Goal: Task Accomplishment & Management: Use online tool/utility

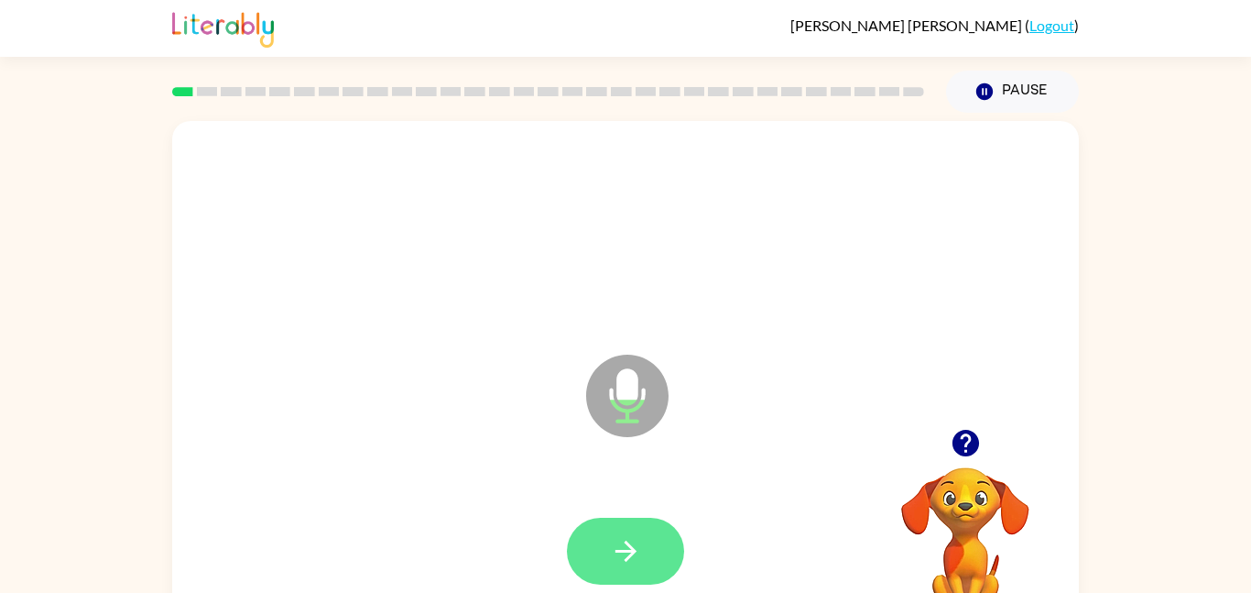
click at [623, 532] on button "button" at bounding box center [625, 551] width 117 height 67
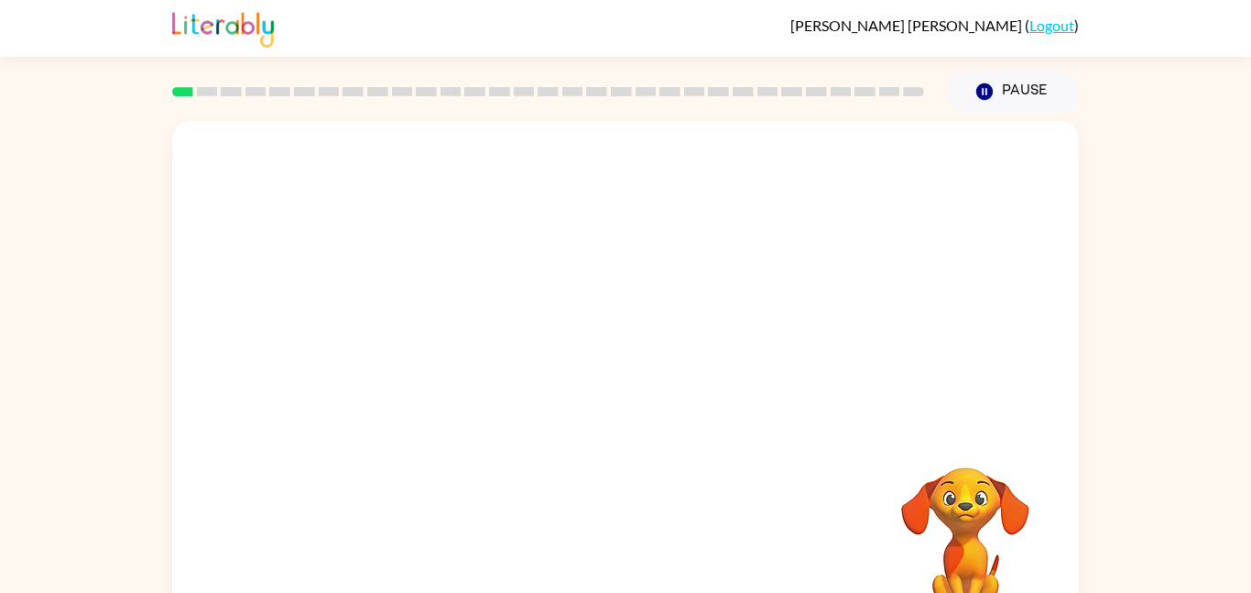
click at [148, 290] on div "Your browser must support playing .mp4 files to use Literably. Please try using…" at bounding box center [625, 378] width 1251 height 531
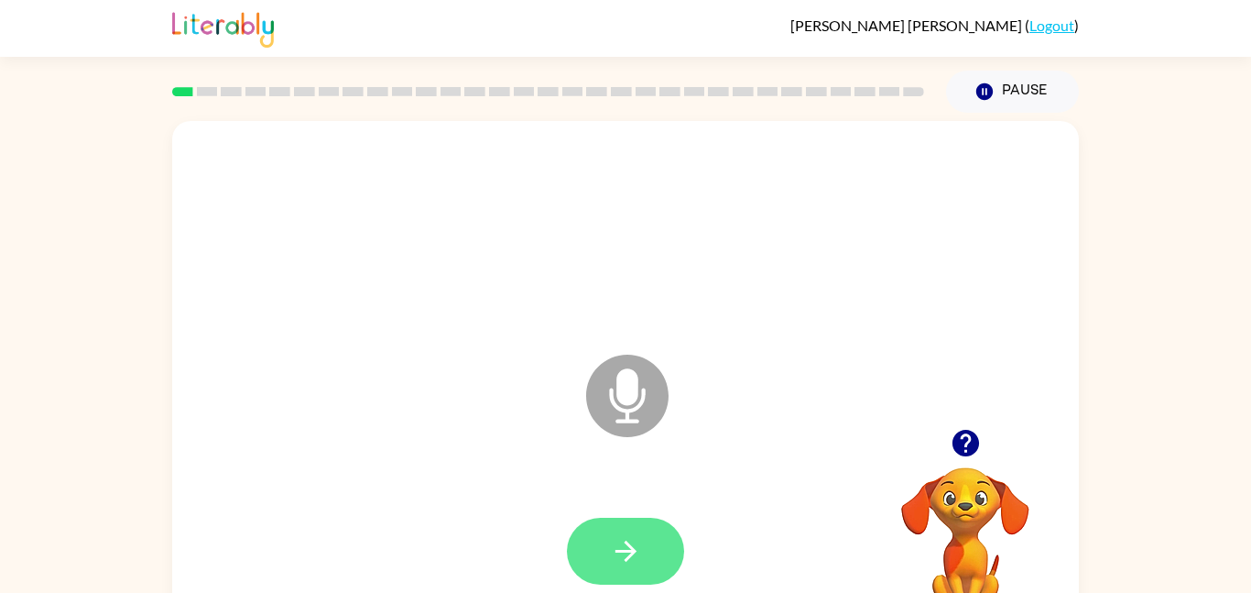
click at [629, 554] on icon "button" at bounding box center [625, 551] width 21 height 21
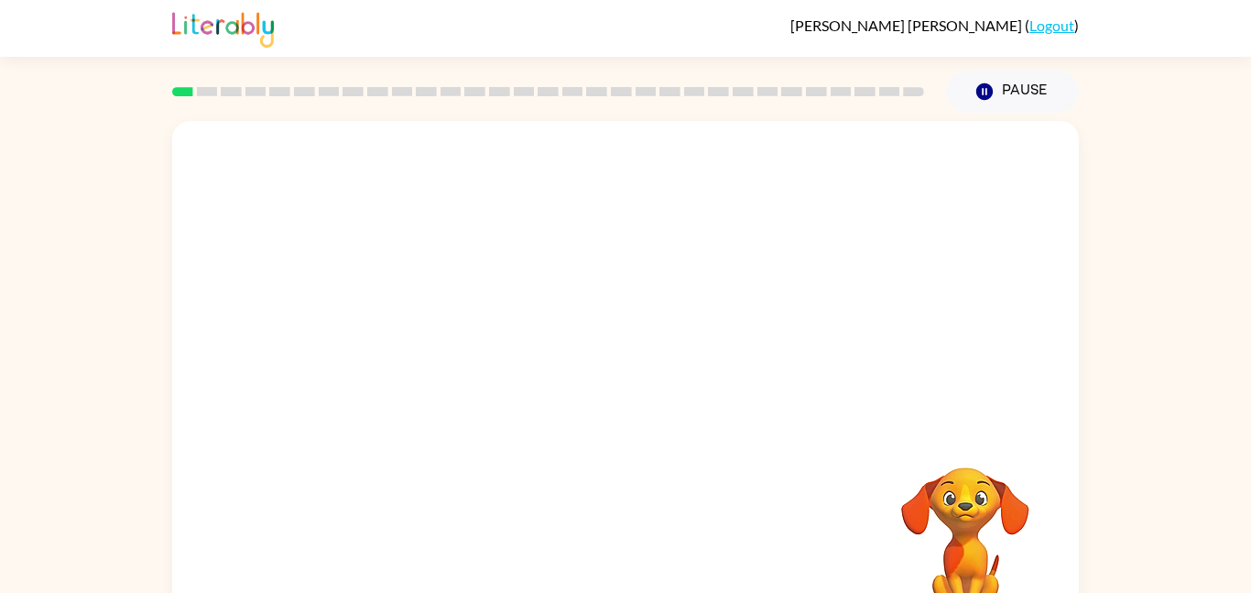
click at [629, 554] on div at bounding box center [626, 551] width 870 height 150
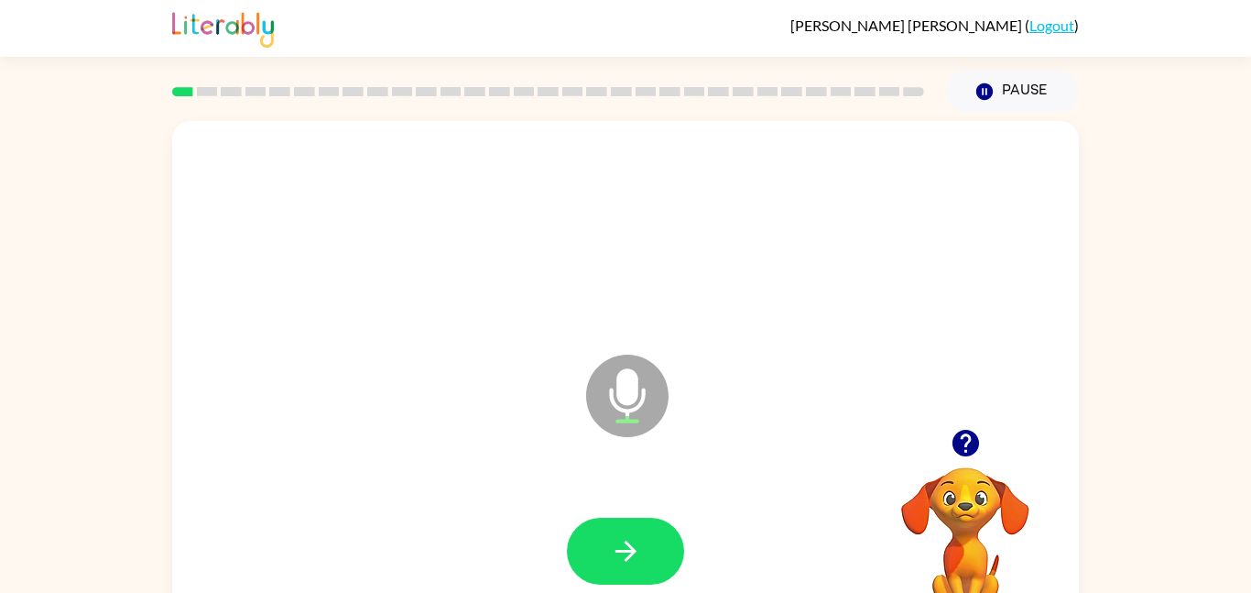
click at [590, 501] on div at bounding box center [626, 551] width 870 height 150
click at [595, 540] on button "button" at bounding box center [625, 551] width 117 height 67
click at [621, 528] on button "button" at bounding box center [625, 551] width 117 height 67
click at [643, 553] on button "button" at bounding box center [625, 551] width 117 height 67
click at [647, 553] on button "button" at bounding box center [625, 551] width 117 height 67
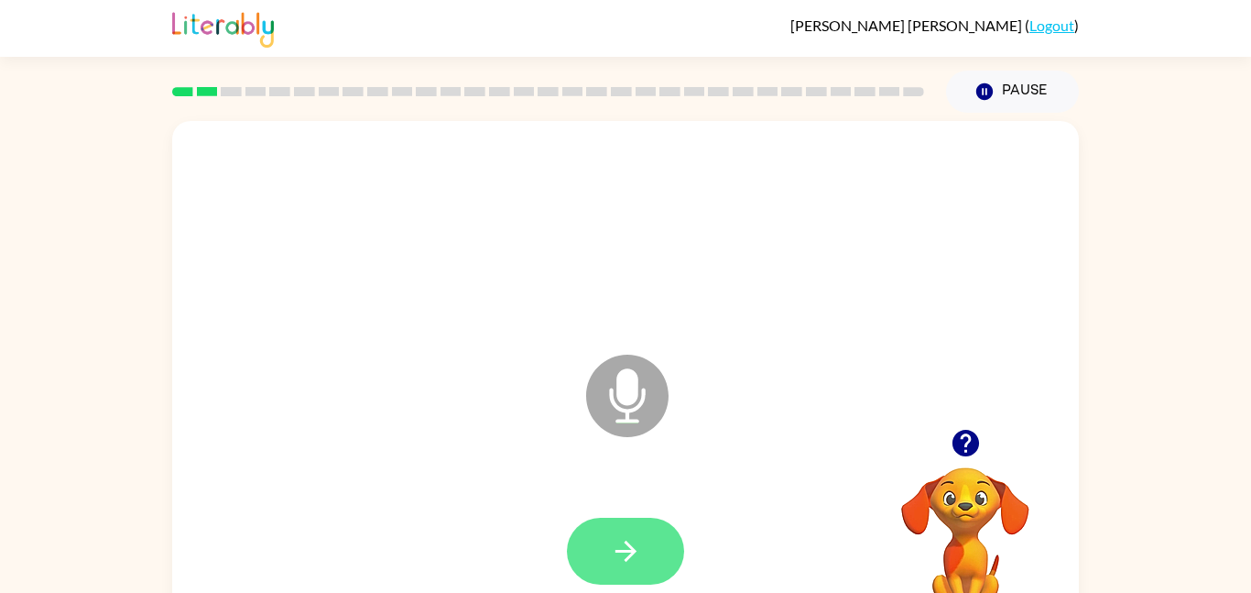
click at [648, 551] on button "button" at bounding box center [625, 551] width 117 height 67
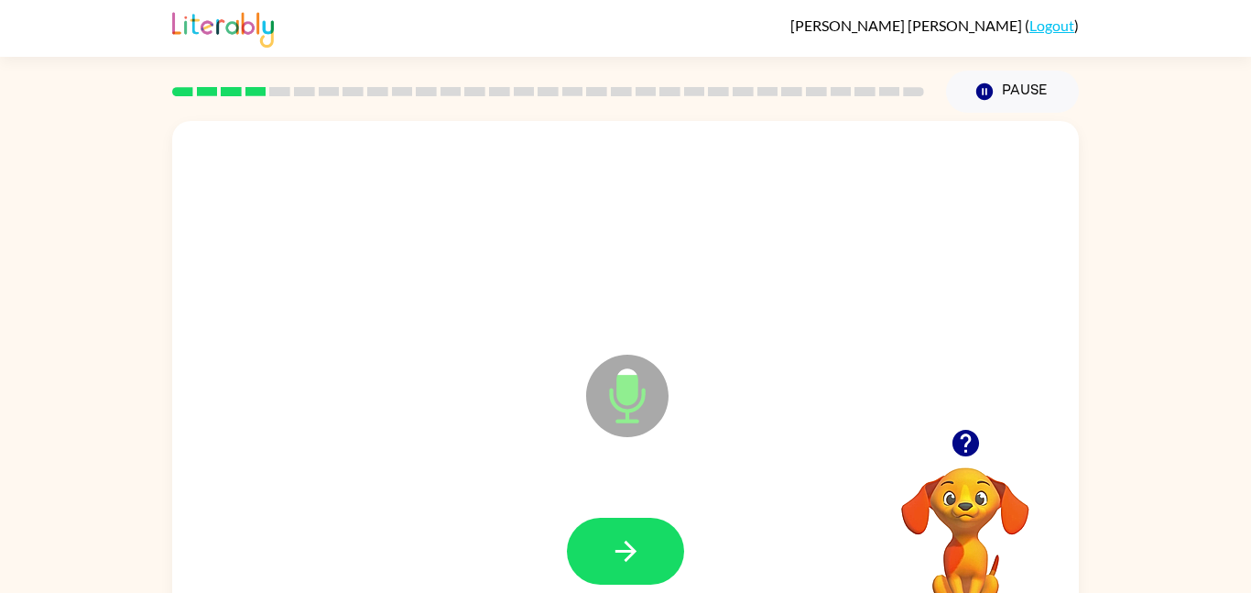
click at [648, 551] on button "button" at bounding box center [625, 551] width 117 height 67
click at [966, 487] on video "Your browser must support playing .mp4 files to use Literably. Please try using…" at bounding box center [965, 530] width 183 height 183
click at [968, 423] on button "button" at bounding box center [966, 443] width 47 height 47
click at [612, 545] on icon "button" at bounding box center [626, 551] width 32 height 32
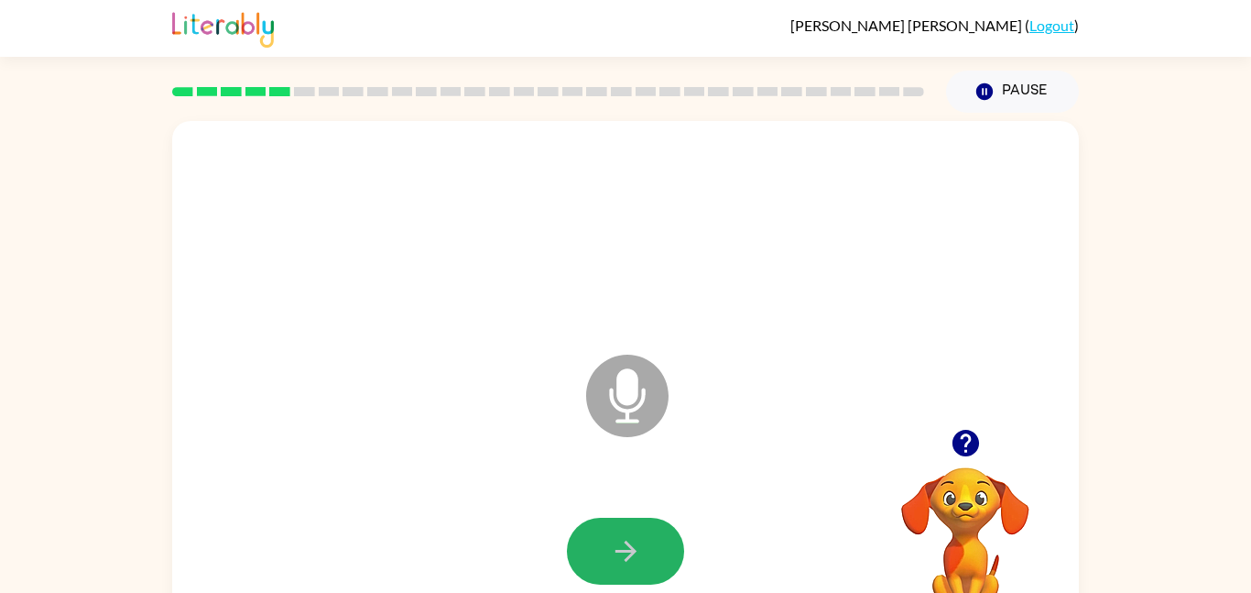
click at [612, 545] on icon "button" at bounding box center [626, 551] width 32 height 32
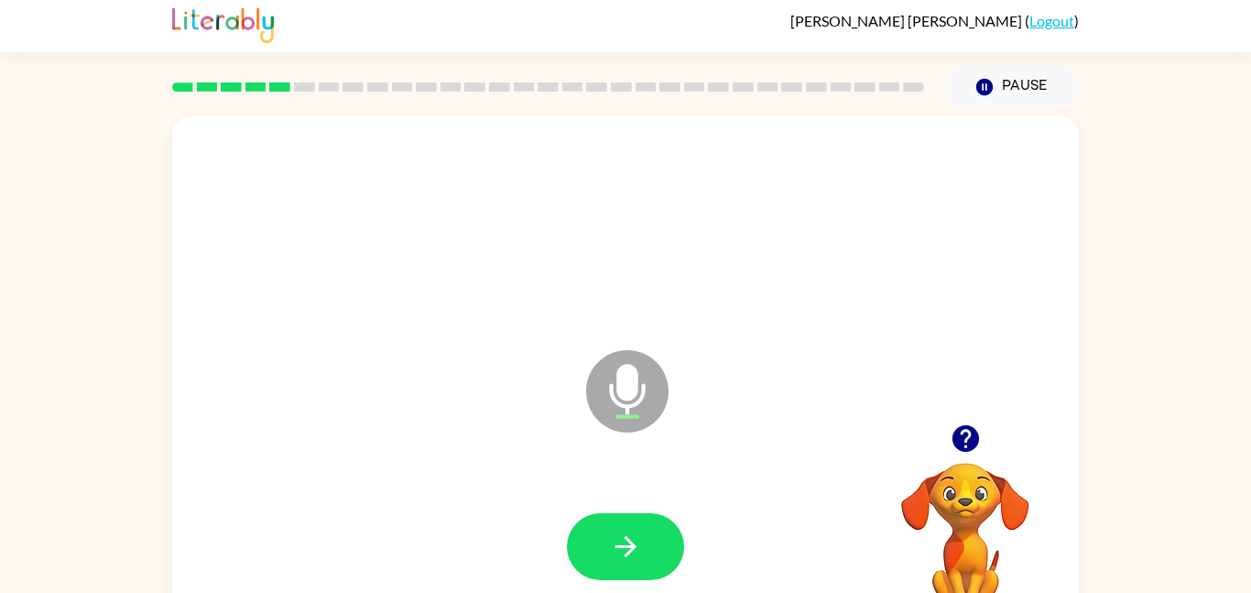
scroll to position [3, 0]
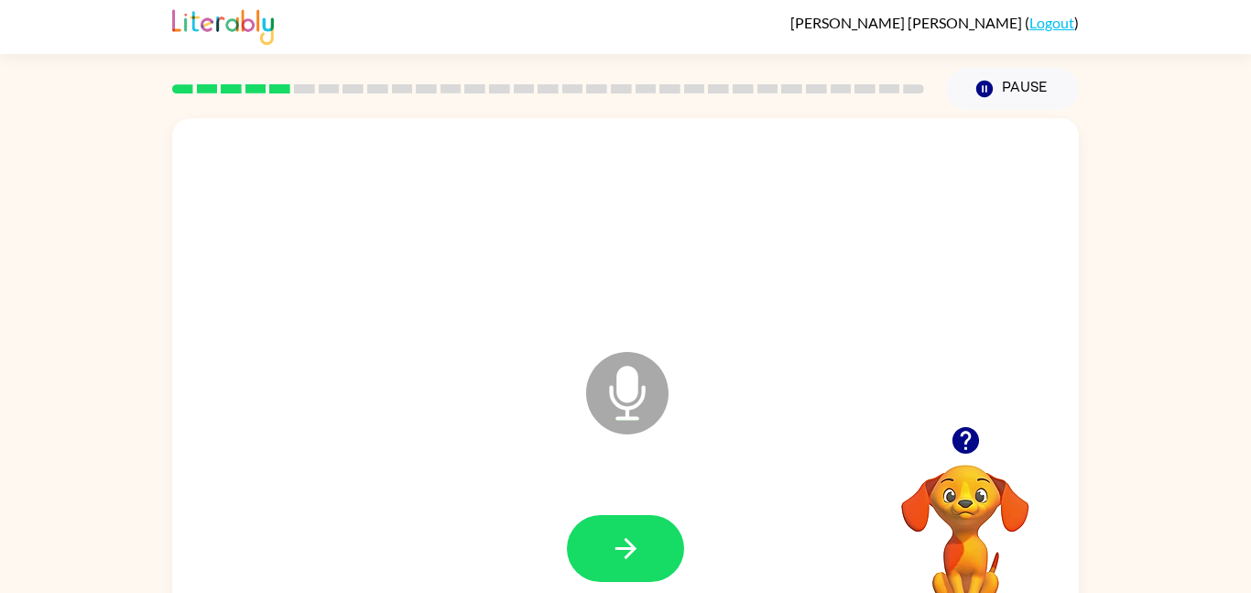
click at [698, 529] on div at bounding box center [626, 549] width 870 height 150
click at [636, 557] on icon "button" at bounding box center [626, 548] width 32 height 32
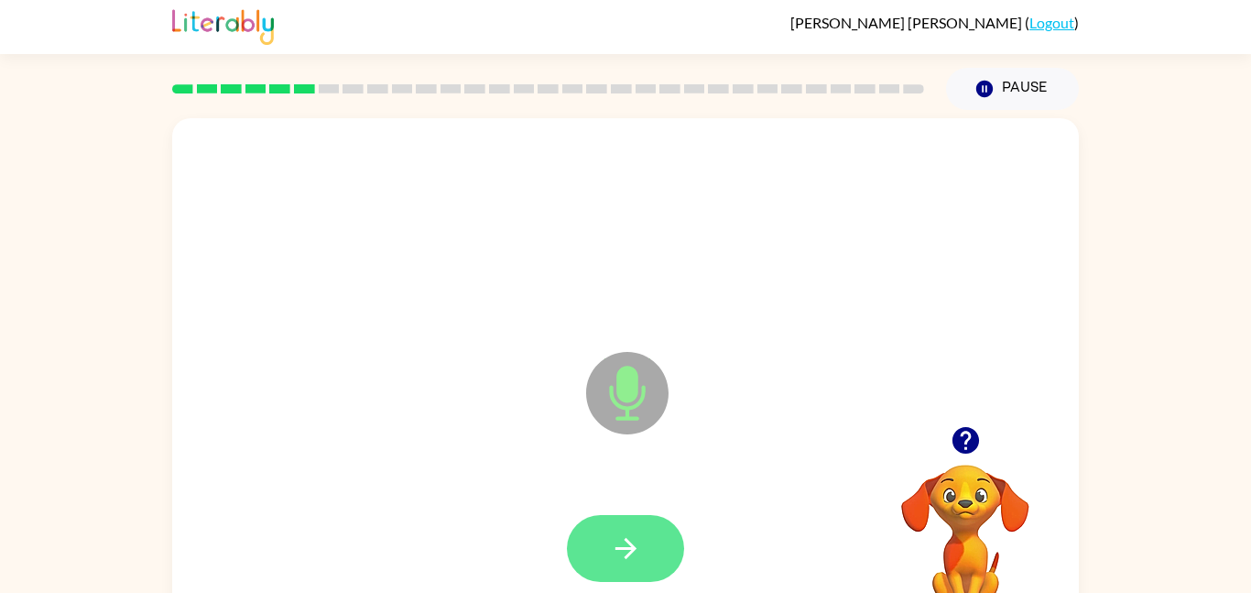
click at [630, 548] on icon "button" at bounding box center [625, 548] width 21 height 21
click at [612, 545] on icon "button" at bounding box center [626, 548] width 32 height 32
click at [615, 530] on button "button" at bounding box center [625, 548] width 117 height 67
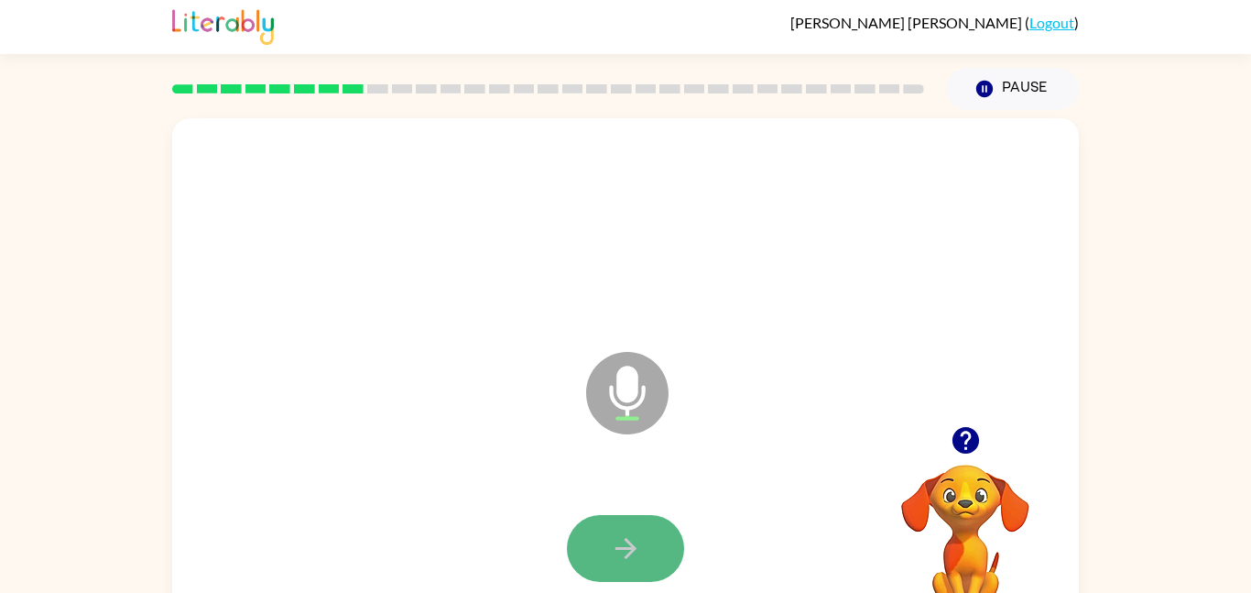
click at [634, 549] on icon "button" at bounding box center [625, 548] width 21 height 21
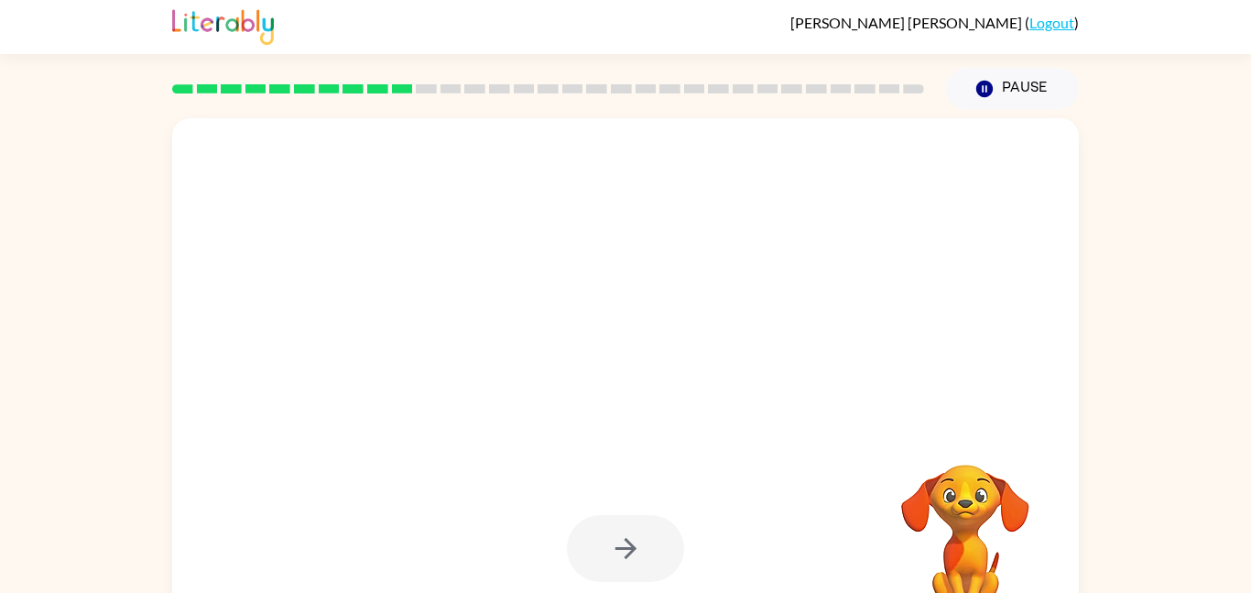
click at [634, 549] on div at bounding box center [625, 548] width 117 height 67
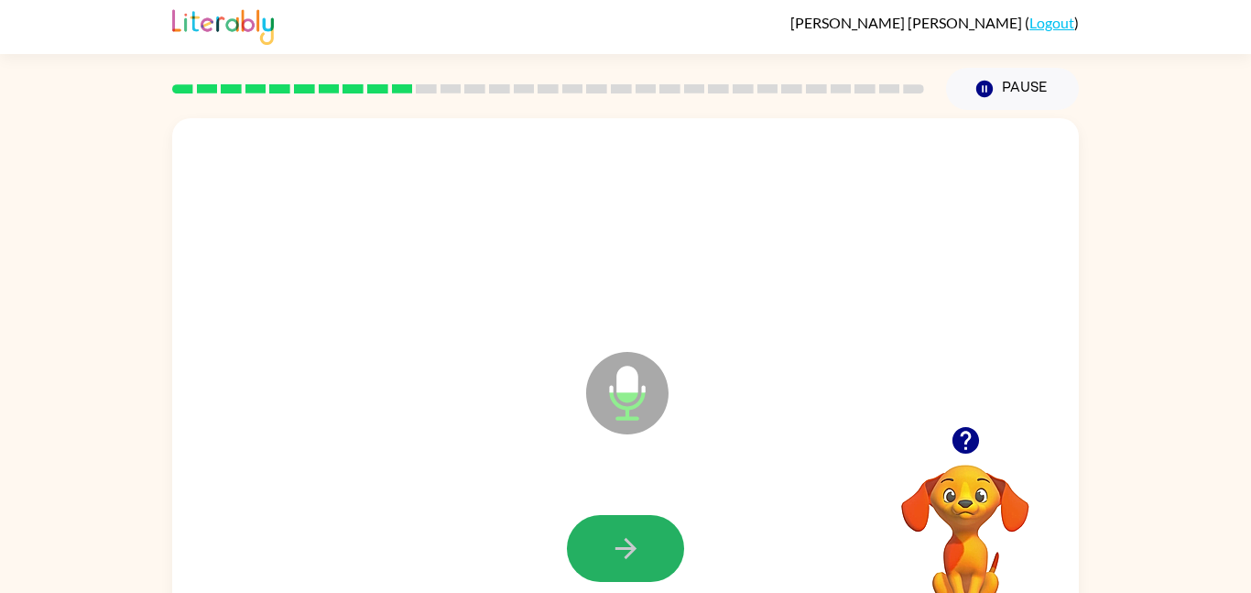
click at [634, 549] on icon "button" at bounding box center [625, 548] width 21 height 21
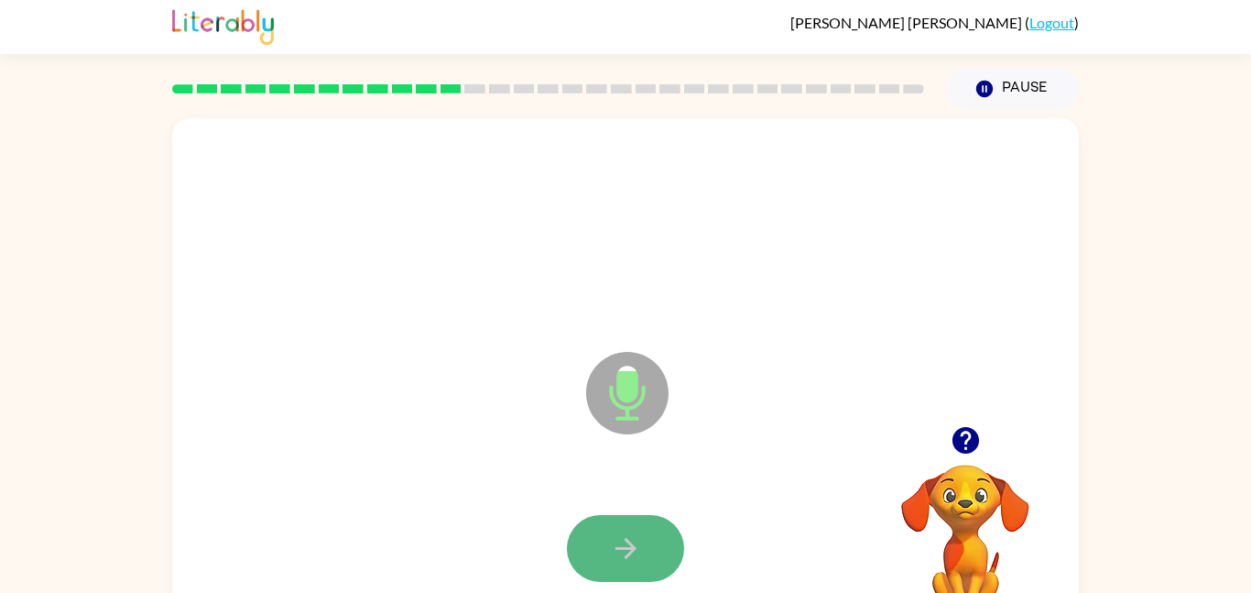
click at [636, 552] on icon "button" at bounding box center [626, 548] width 32 height 32
click at [639, 537] on icon "button" at bounding box center [626, 548] width 32 height 32
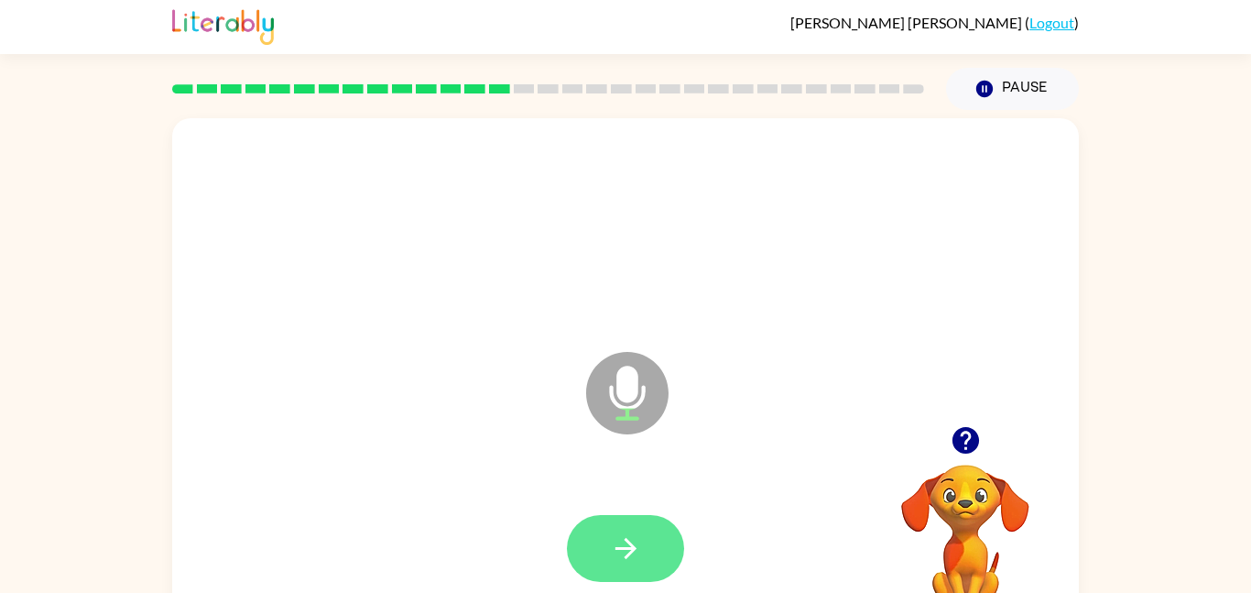
click at [631, 552] on icon "button" at bounding box center [625, 548] width 21 height 21
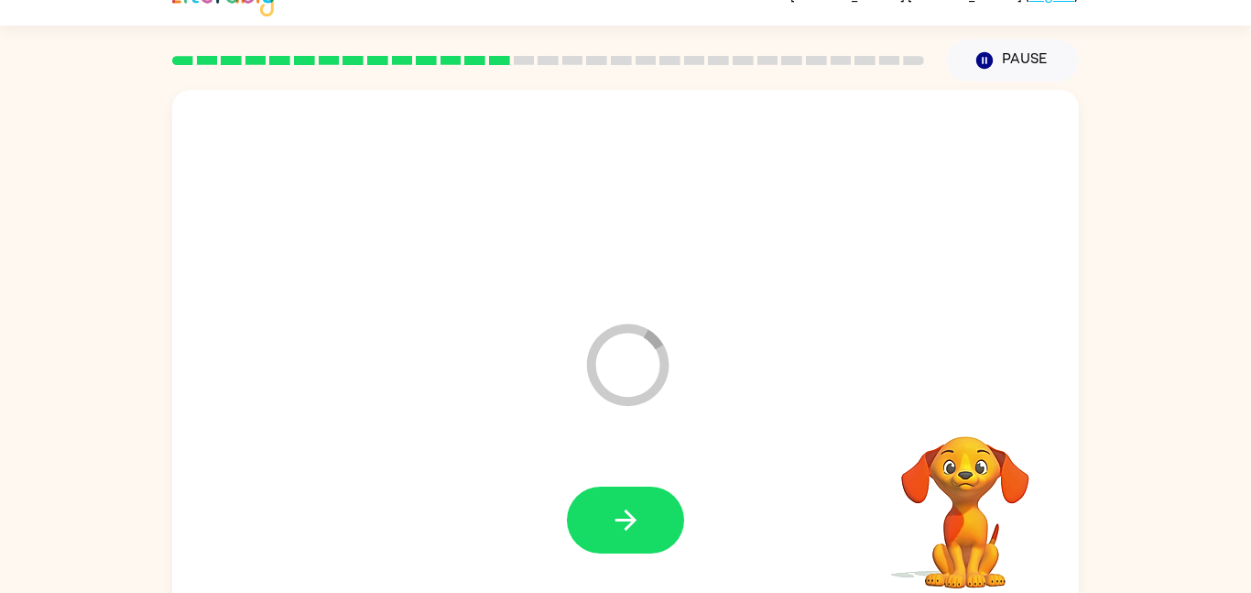
scroll to position [40, 0]
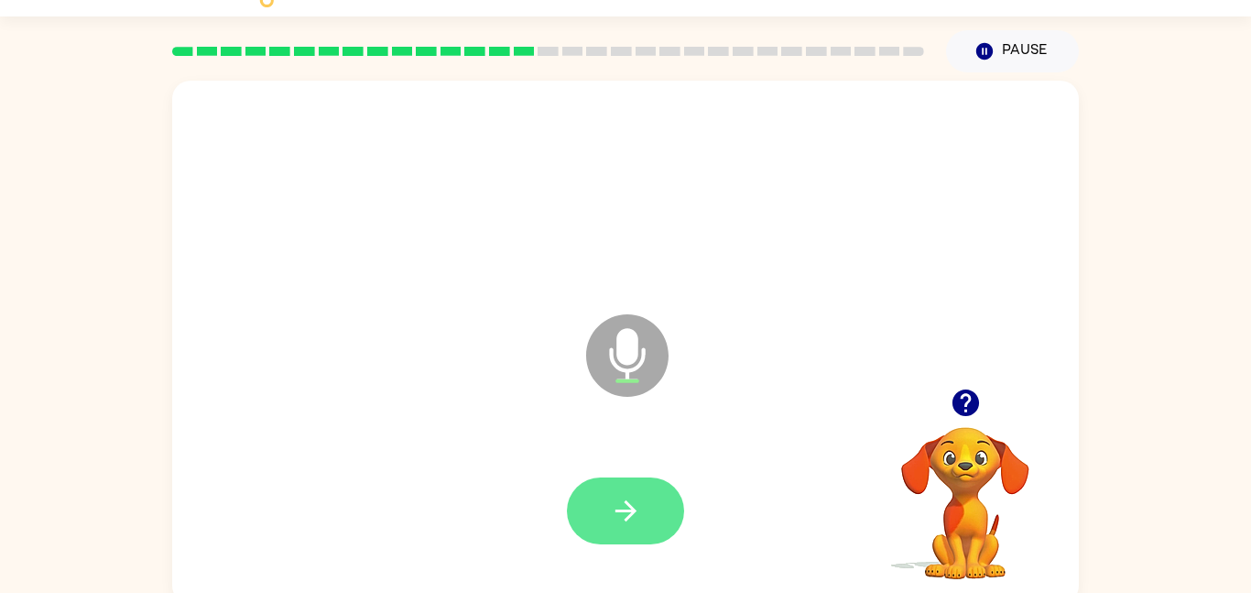
click at [627, 541] on button "button" at bounding box center [625, 510] width 117 height 67
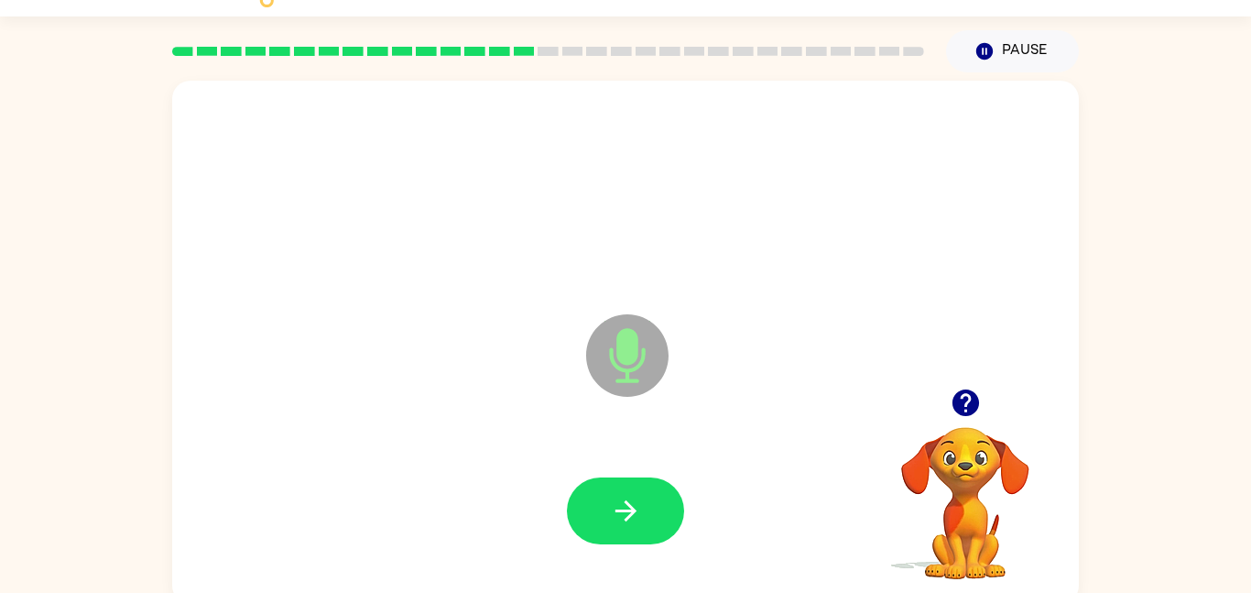
click at [557, 497] on div at bounding box center [626, 511] width 870 height 150
click at [617, 498] on icon "button" at bounding box center [626, 511] width 32 height 32
click at [619, 502] on icon "button" at bounding box center [626, 511] width 32 height 32
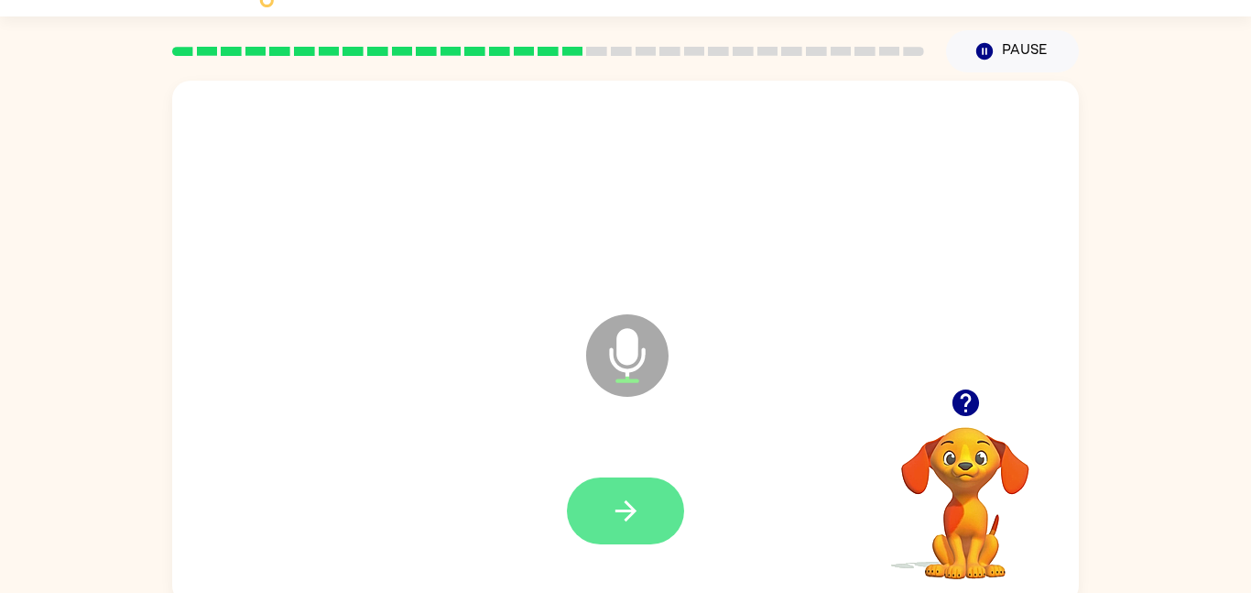
click at [621, 506] on icon "button" at bounding box center [626, 511] width 32 height 32
click at [618, 504] on icon "button" at bounding box center [626, 511] width 32 height 32
click at [639, 501] on icon "button" at bounding box center [626, 511] width 32 height 32
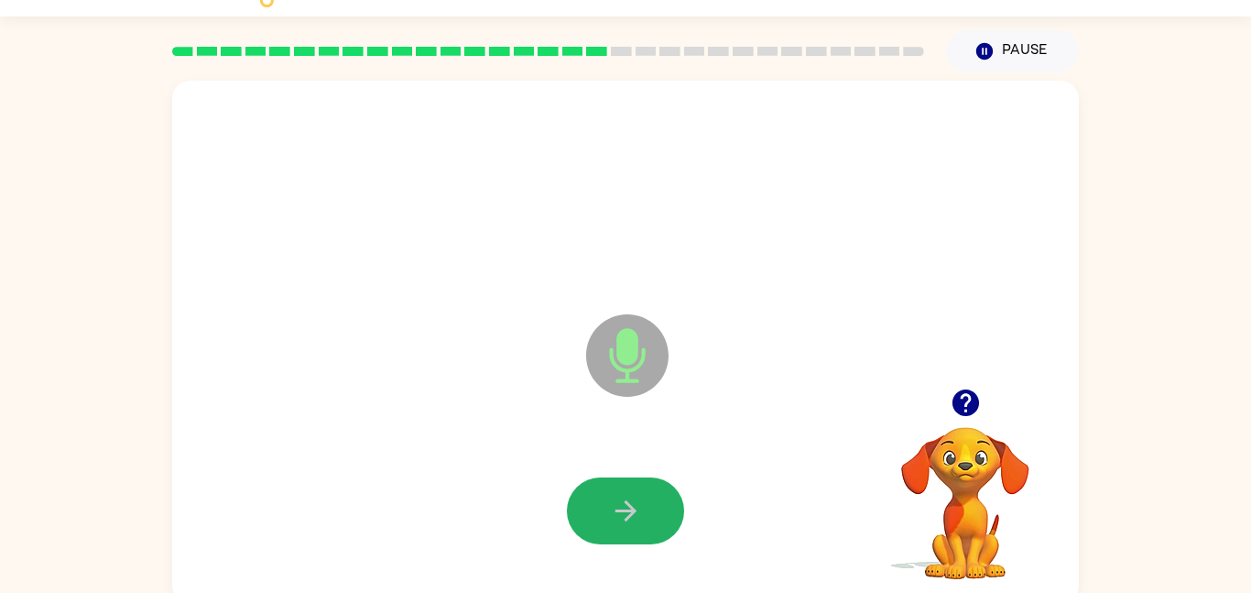
click at [636, 493] on button "button" at bounding box center [625, 510] width 117 height 67
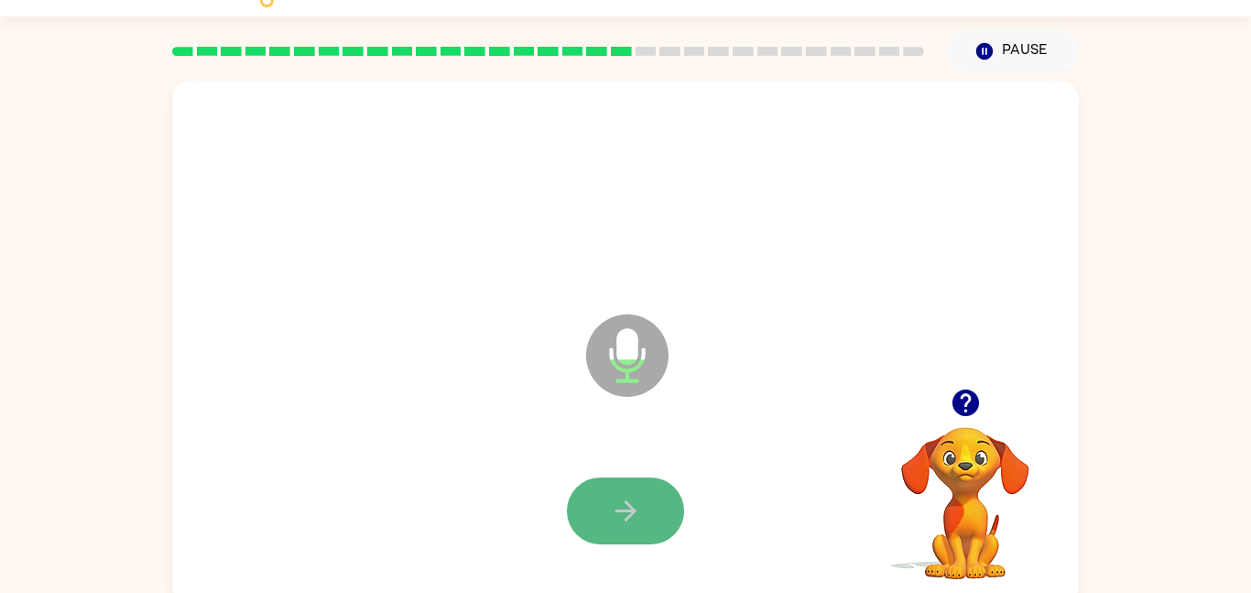
click at [623, 497] on icon "button" at bounding box center [626, 511] width 32 height 32
click at [625, 493] on button "button" at bounding box center [625, 510] width 117 height 67
click at [628, 500] on icon "button" at bounding box center [626, 511] width 32 height 32
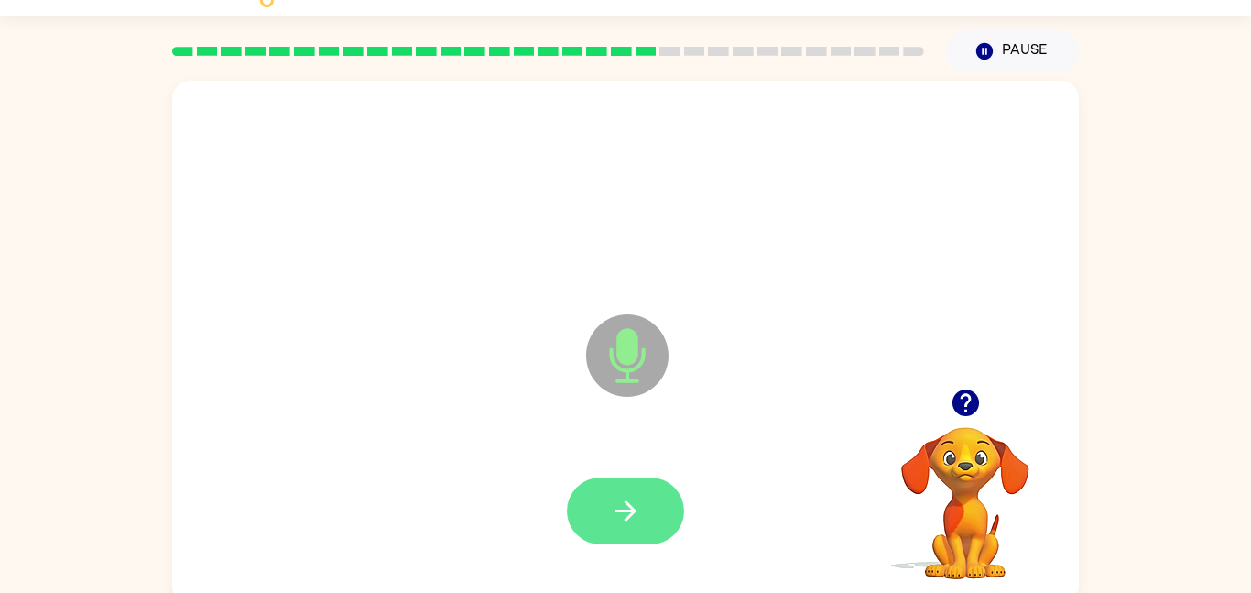
click at [575, 494] on button "button" at bounding box center [625, 510] width 117 height 67
click at [634, 498] on icon "button" at bounding box center [626, 511] width 32 height 32
click at [641, 500] on icon "button" at bounding box center [626, 511] width 32 height 32
click at [634, 498] on icon "button" at bounding box center [626, 511] width 32 height 32
click at [633, 485] on button "button" at bounding box center [625, 510] width 117 height 67
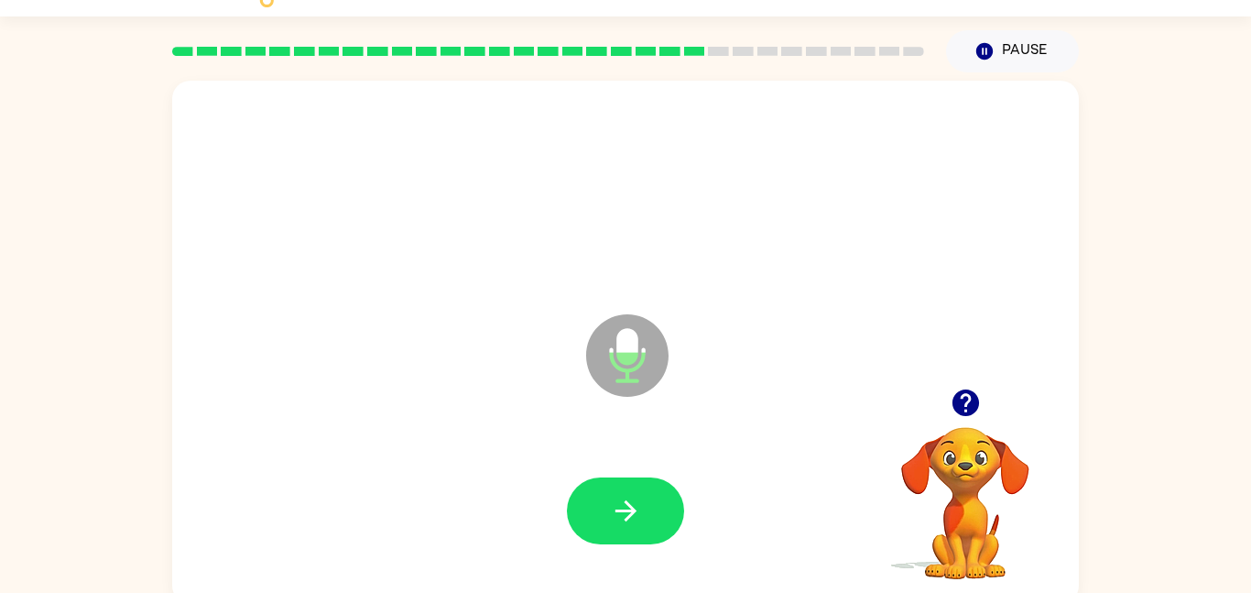
click at [633, 485] on button "button" at bounding box center [625, 510] width 117 height 67
click at [634, 485] on button "button" at bounding box center [625, 510] width 117 height 67
click at [623, 484] on button "button" at bounding box center [625, 510] width 117 height 67
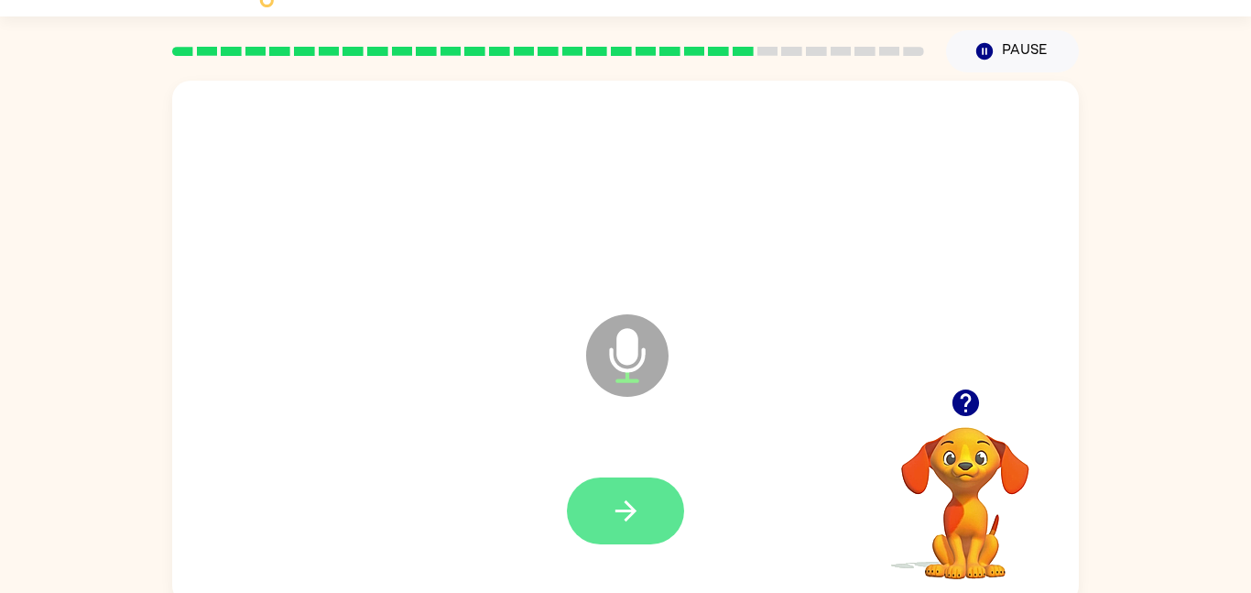
click at [638, 530] on button "button" at bounding box center [625, 510] width 117 height 67
click at [630, 527] on button "button" at bounding box center [625, 510] width 117 height 67
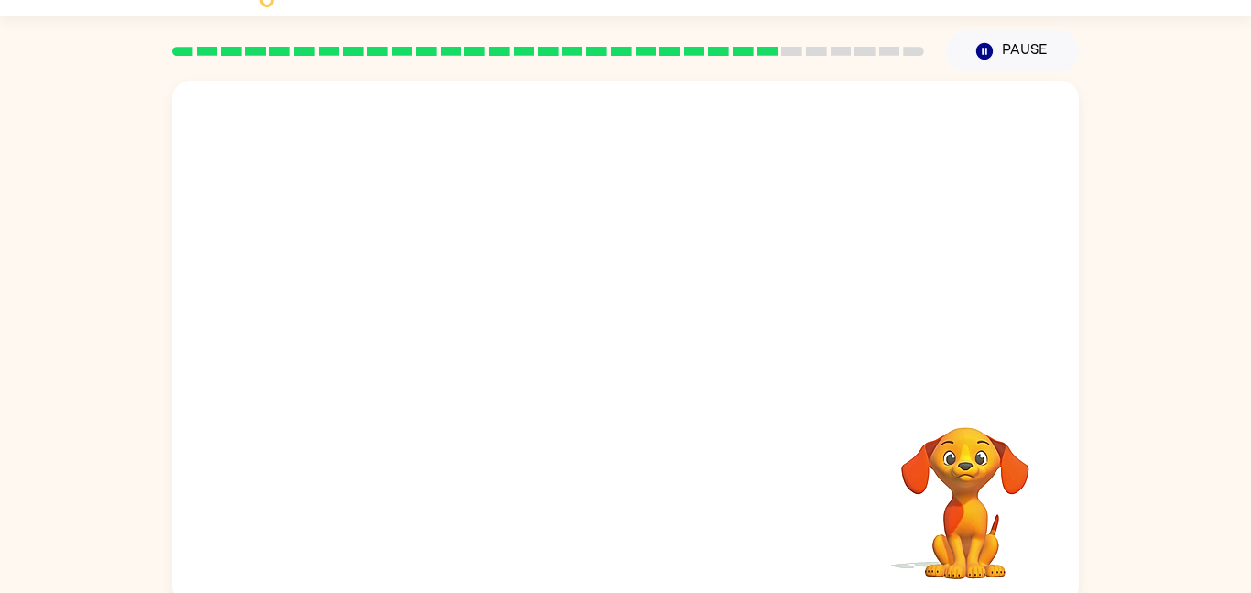
click at [965, 499] on video "Your browser must support playing .mp4 files to use Literably. Please try using…" at bounding box center [965, 490] width 183 height 183
click at [984, 60] on icon "Pause" at bounding box center [985, 51] width 20 height 20
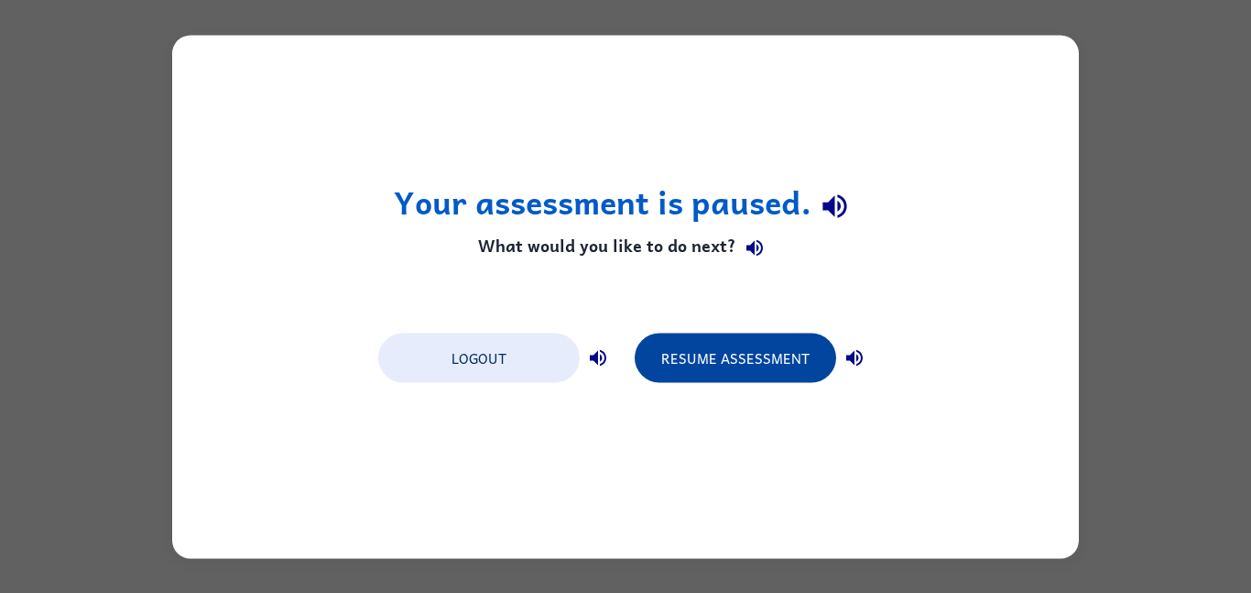
click at [789, 368] on button "Resume Assessment" at bounding box center [736, 357] width 202 height 49
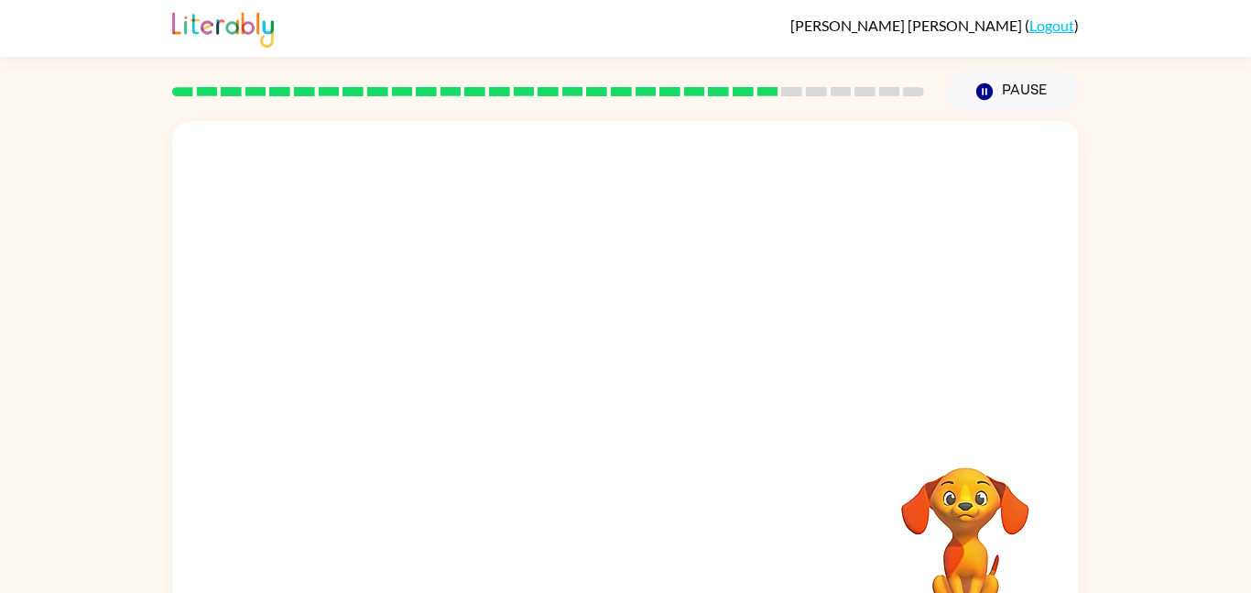
click at [644, 99] on div at bounding box center [548, 92] width 774 height 64
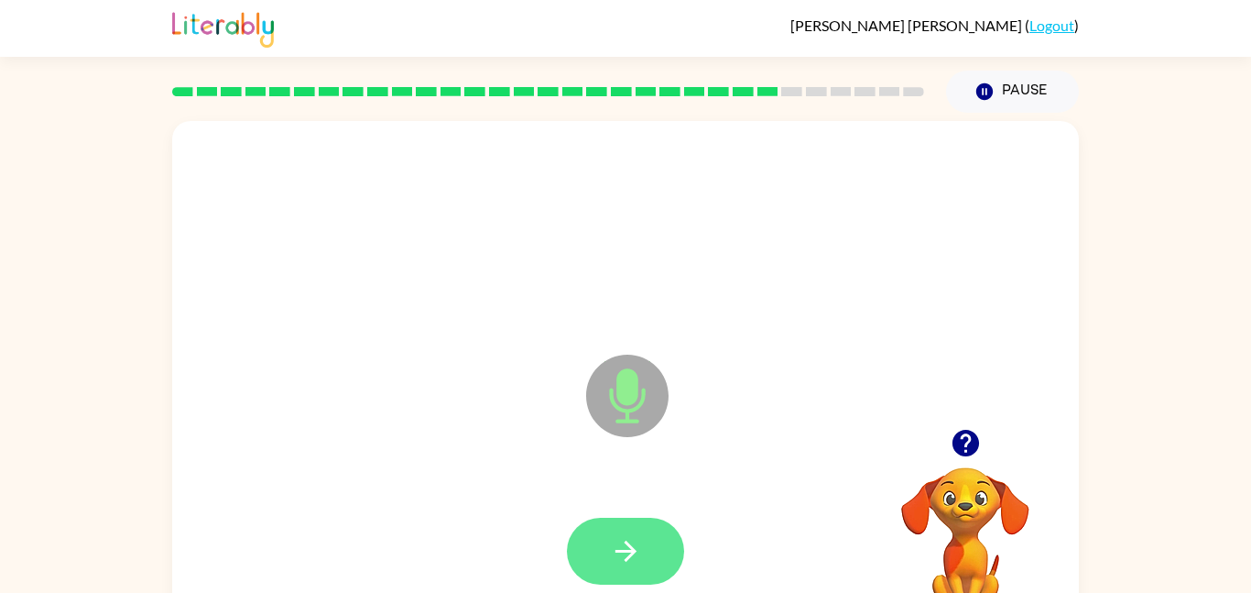
click at [614, 558] on icon "button" at bounding box center [626, 551] width 32 height 32
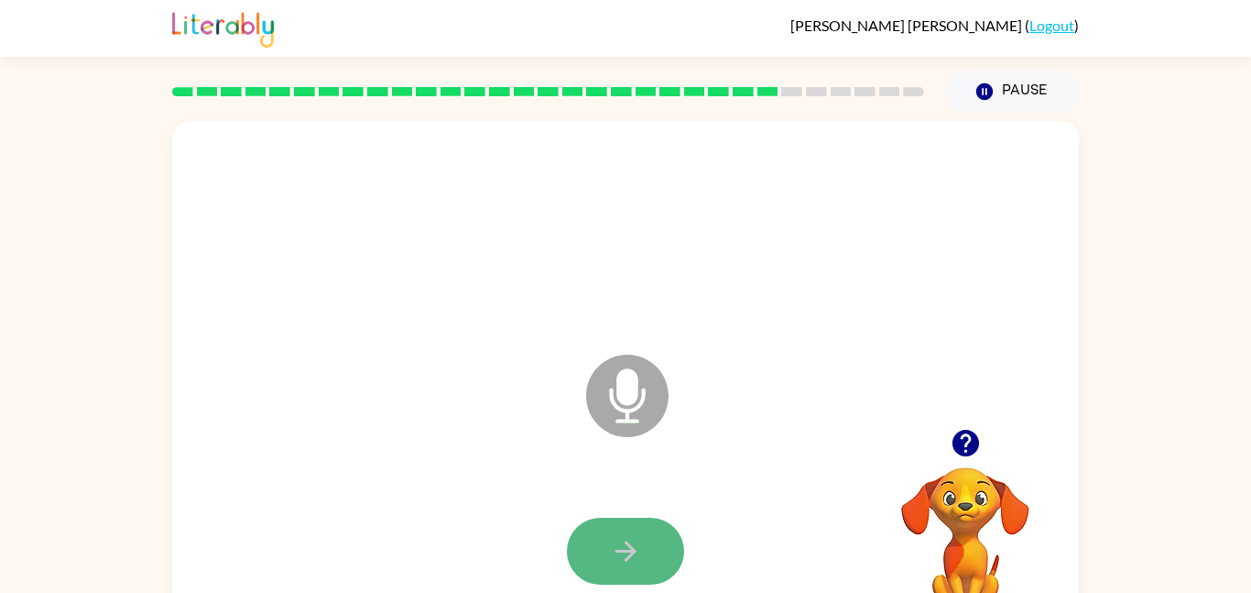
click at [601, 565] on button "button" at bounding box center [625, 551] width 117 height 67
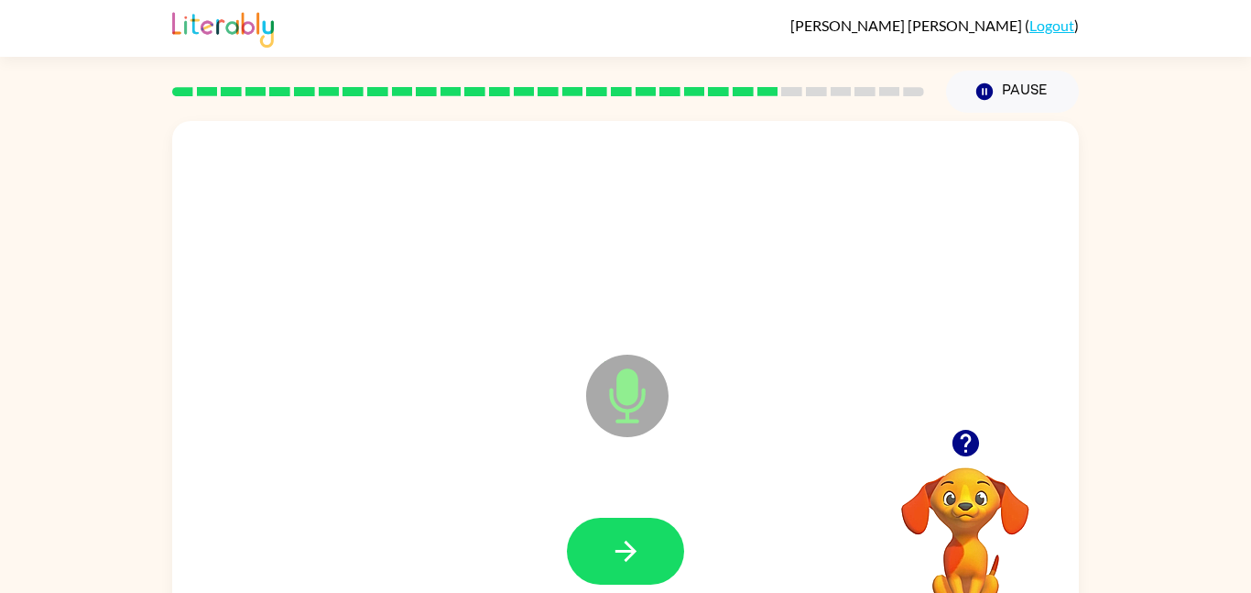
click at [601, 565] on button "button" at bounding box center [625, 551] width 117 height 67
click at [607, 567] on button "button" at bounding box center [625, 551] width 117 height 67
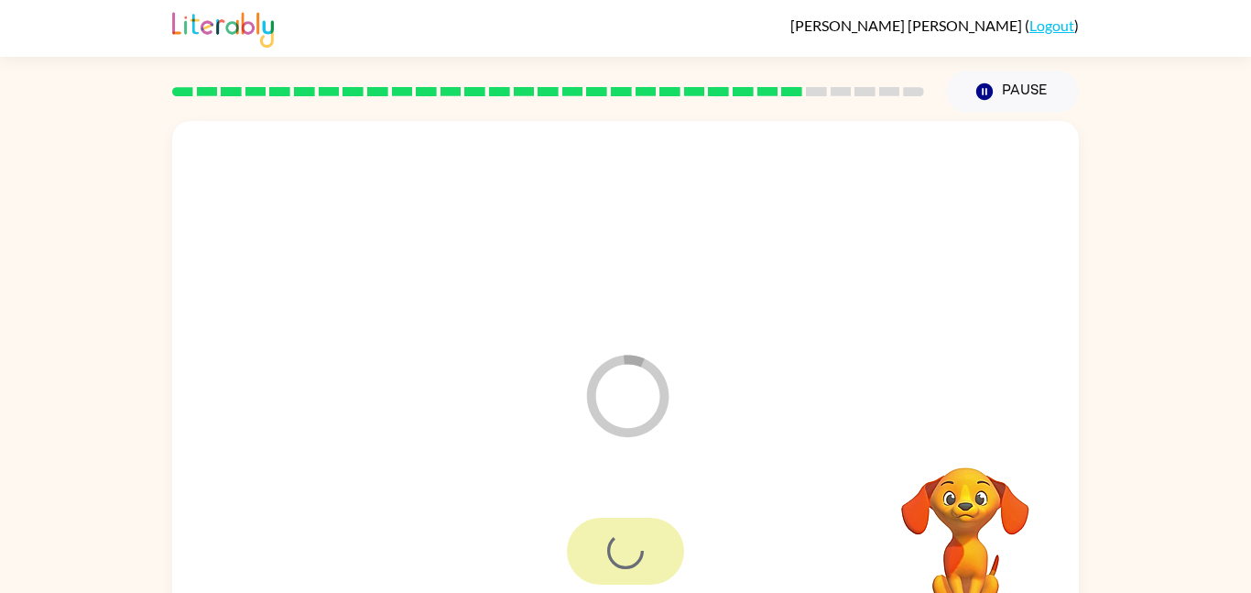
click at [607, 567] on div at bounding box center [625, 551] width 117 height 67
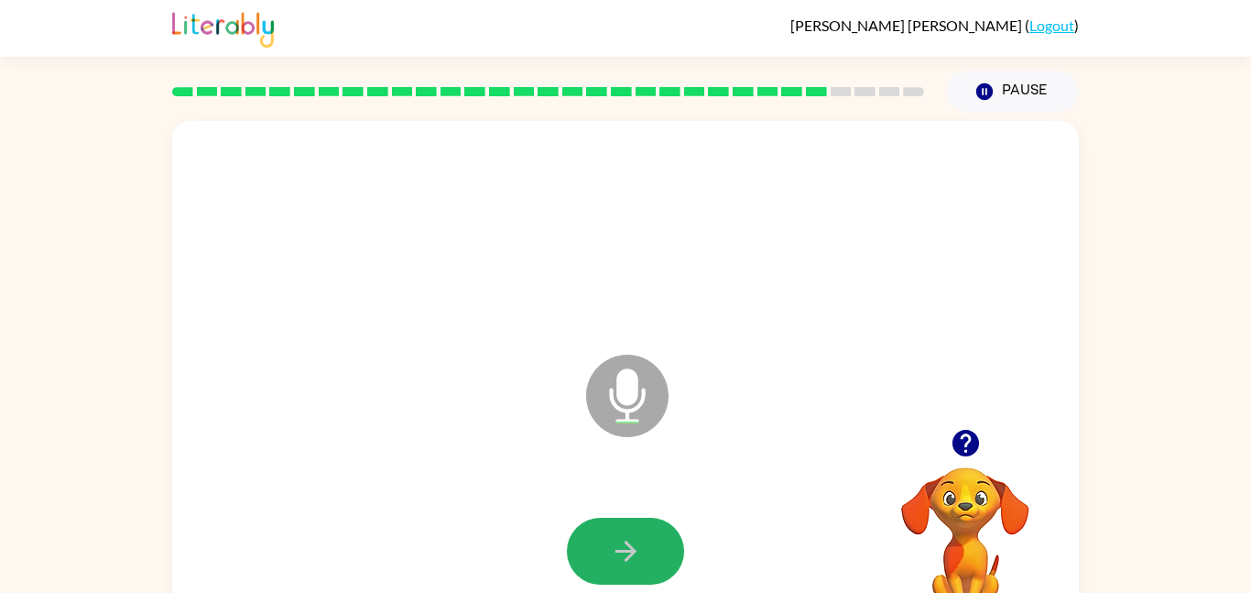
click at [607, 567] on button "button" at bounding box center [625, 551] width 117 height 67
click at [607, 577] on button "button" at bounding box center [625, 551] width 117 height 67
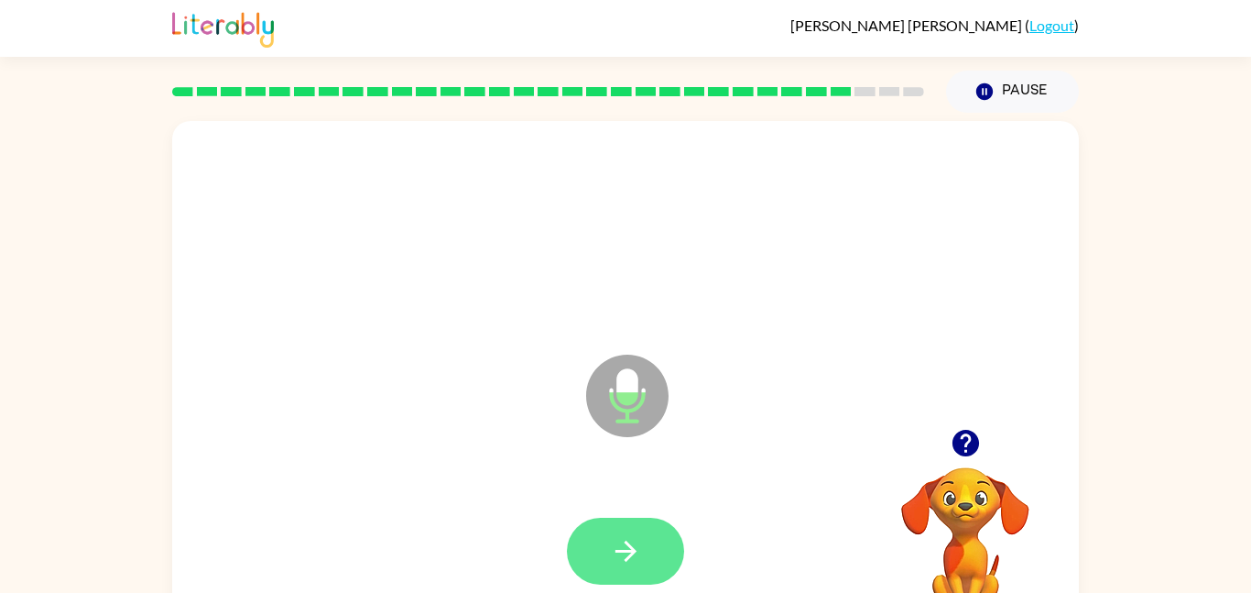
click at [613, 541] on icon "button" at bounding box center [626, 551] width 32 height 32
click at [638, 536] on icon "button" at bounding box center [626, 551] width 32 height 32
click at [647, 549] on button "button" at bounding box center [625, 551] width 117 height 67
click at [646, 545] on button "button" at bounding box center [625, 551] width 117 height 67
click at [643, 551] on button "button" at bounding box center [625, 551] width 117 height 67
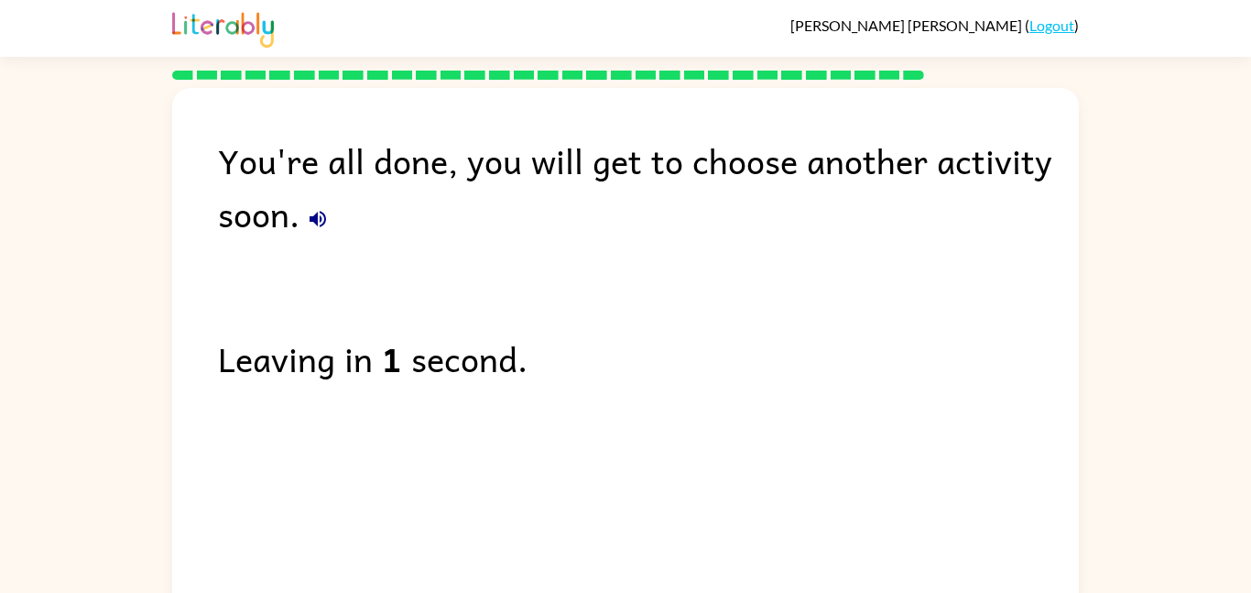
click at [550, 180] on div "You're all done, you will get to choose another activity soon." at bounding box center [648, 187] width 861 height 106
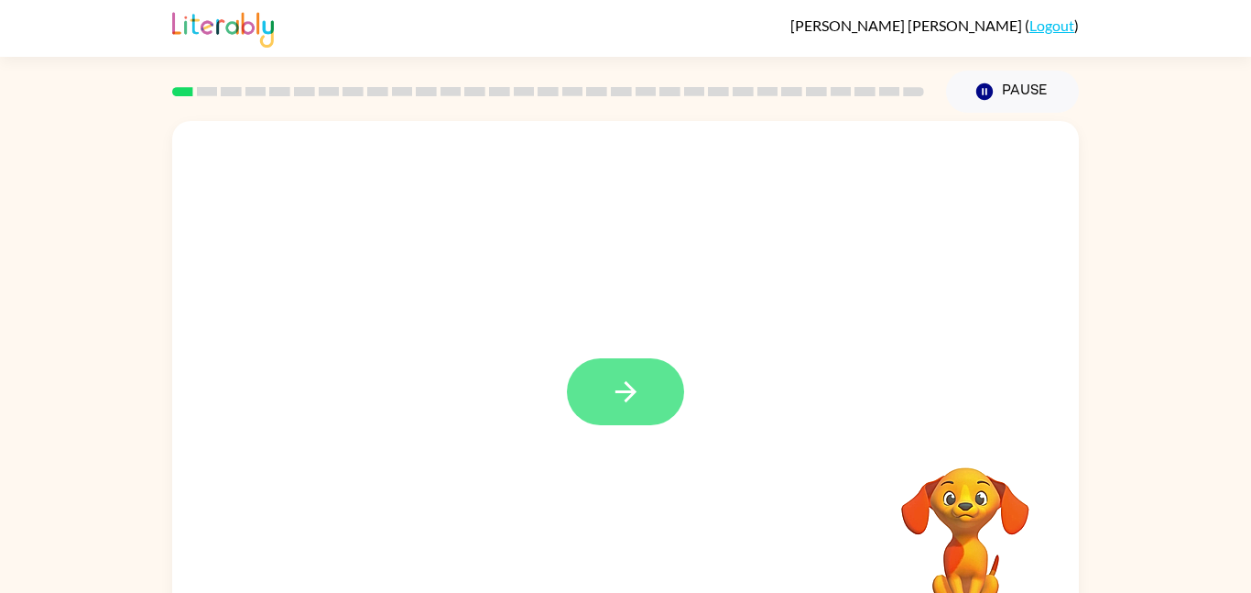
click at [614, 390] on icon "button" at bounding box center [626, 392] width 32 height 32
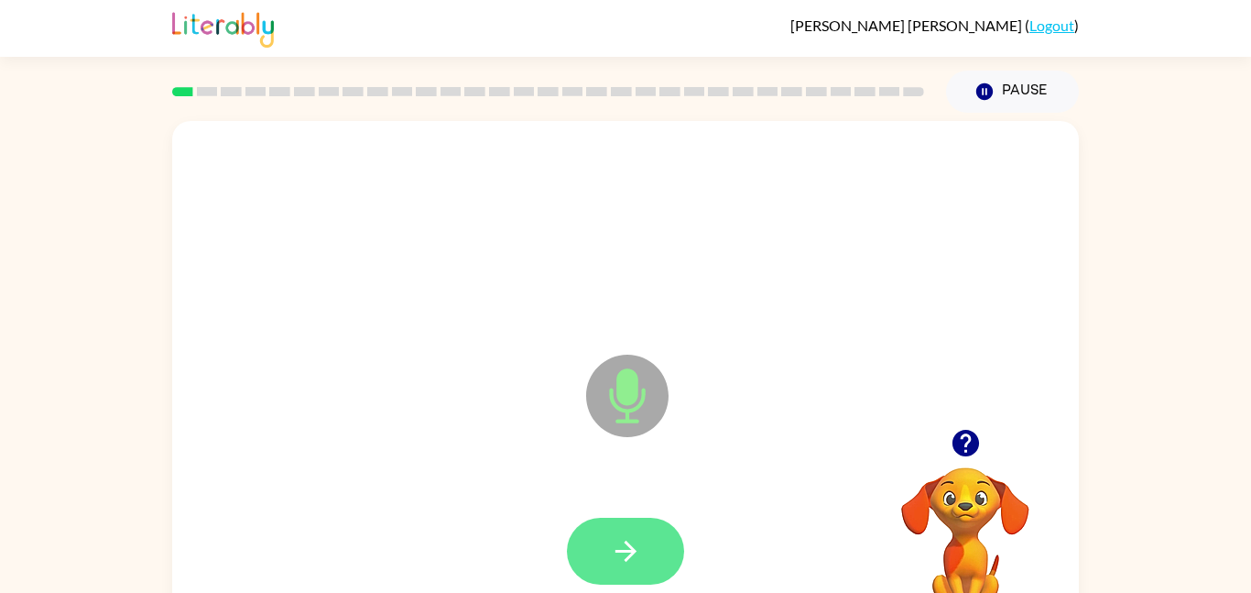
click at [643, 573] on button "button" at bounding box center [625, 551] width 117 height 67
click at [640, 573] on button "button" at bounding box center [625, 551] width 117 height 67
click at [619, 556] on icon "button" at bounding box center [626, 551] width 32 height 32
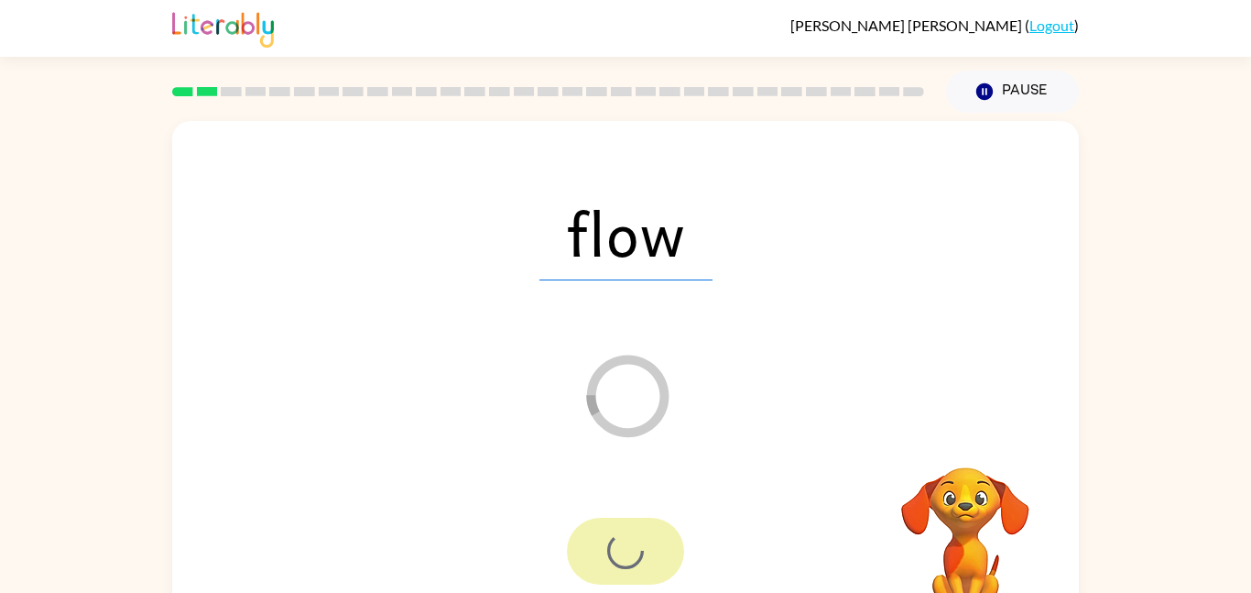
click at [619, 556] on div at bounding box center [625, 551] width 117 height 67
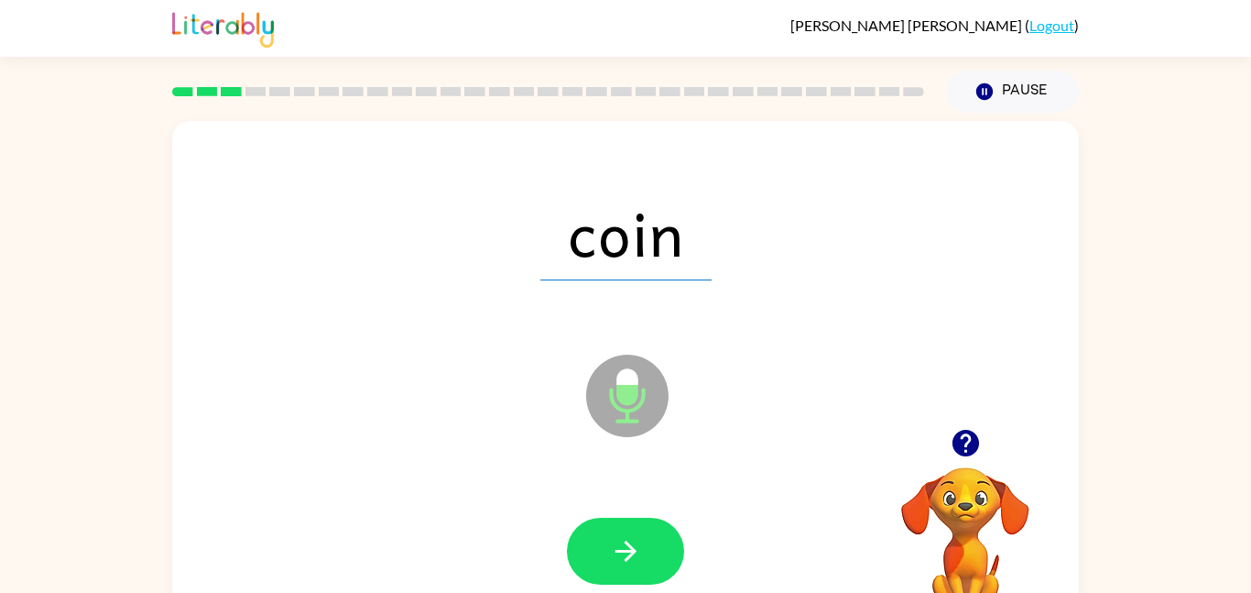
click at [619, 556] on icon "button" at bounding box center [626, 551] width 32 height 32
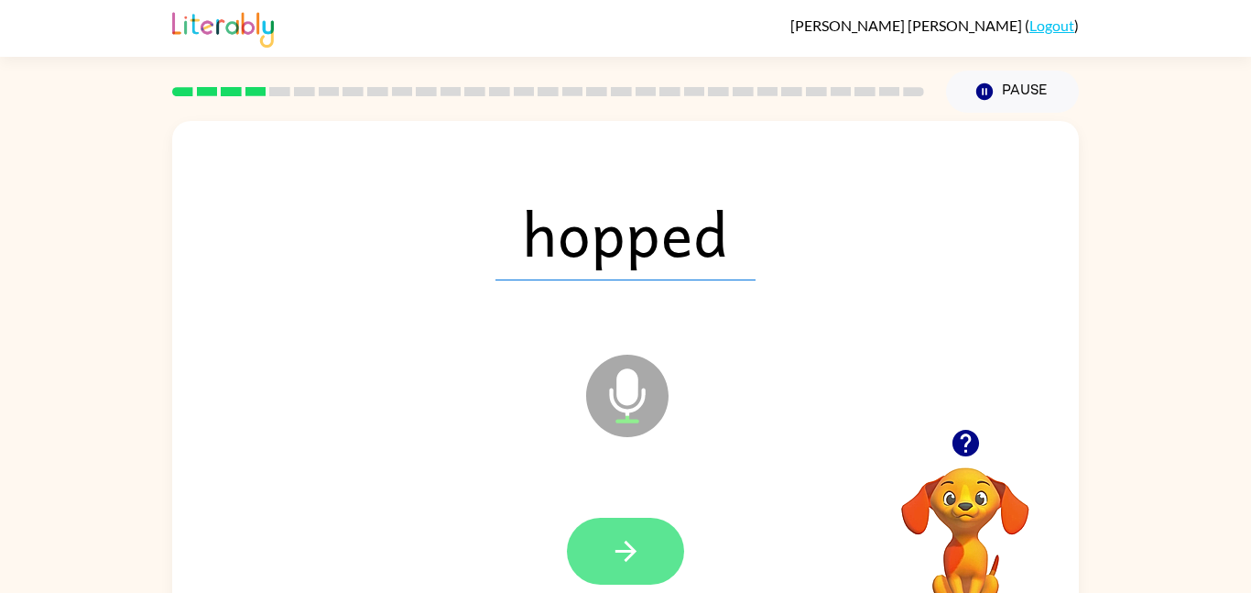
click at [624, 572] on button "button" at bounding box center [625, 551] width 117 height 67
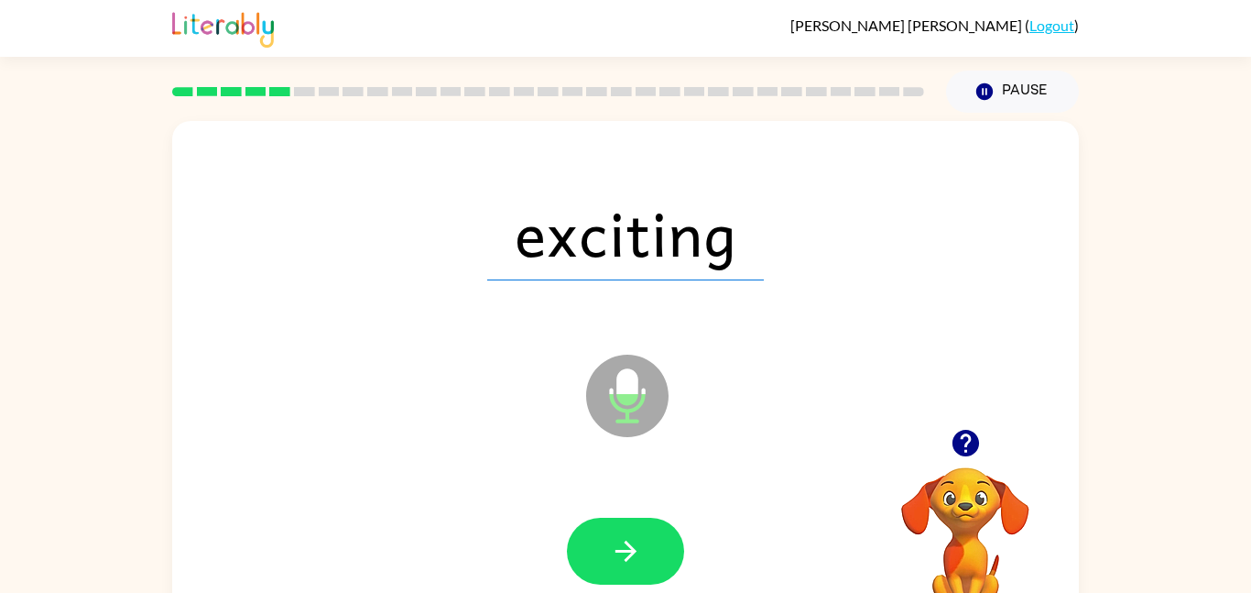
click at [633, 513] on div at bounding box center [626, 551] width 870 height 150
click at [644, 536] on button "button" at bounding box center [625, 551] width 117 height 67
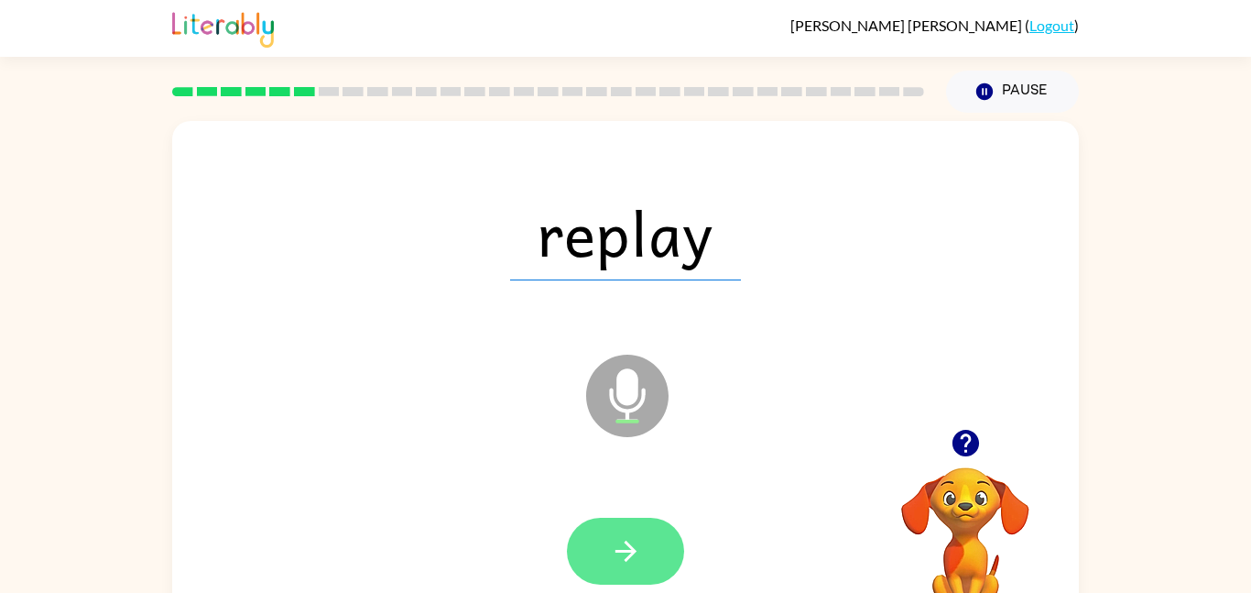
click at [644, 538] on button "button" at bounding box center [625, 551] width 117 height 67
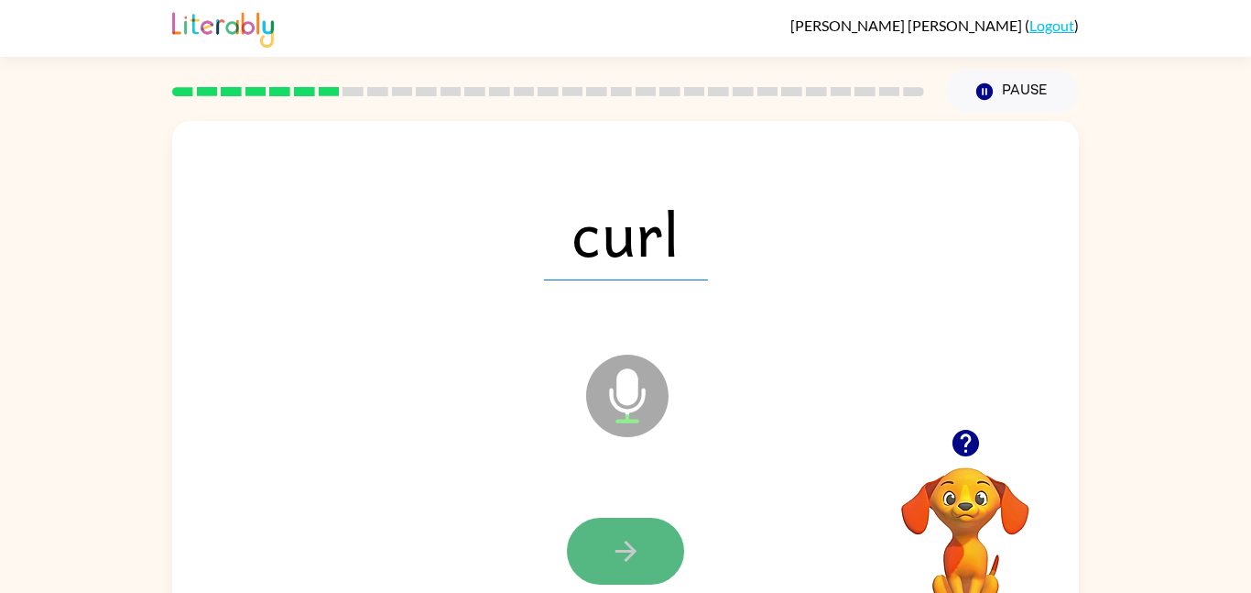
click at [639, 541] on icon "button" at bounding box center [626, 551] width 32 height 32
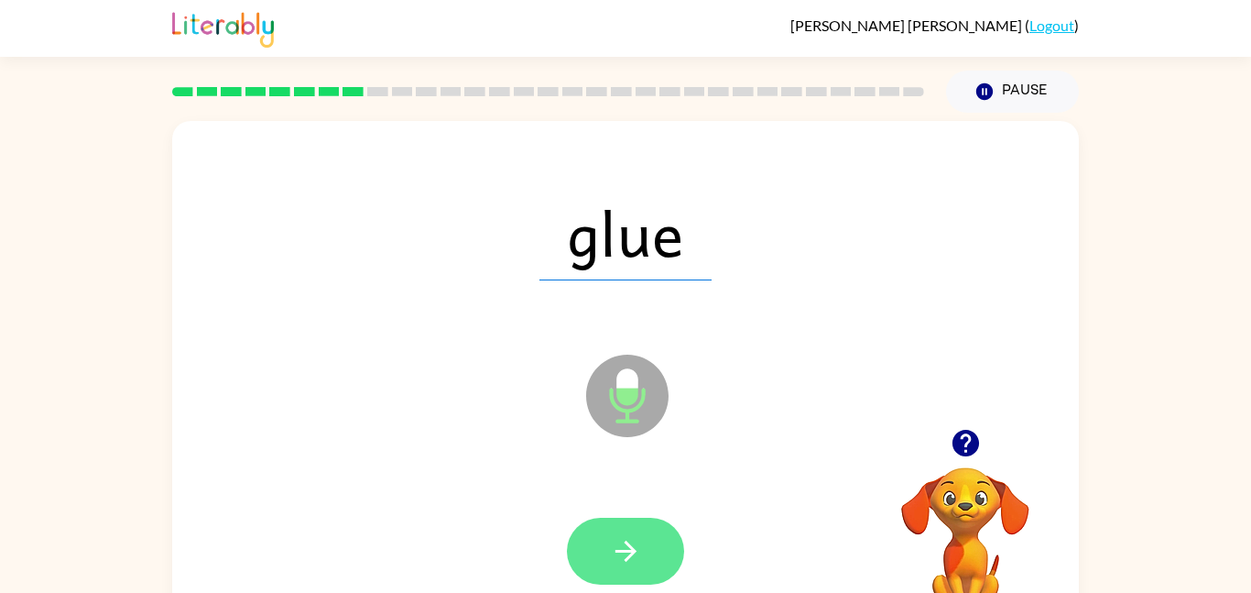
click at [640, 538] on icon "button" at bounding box center [626, 551] width 32 height 32
click at [641, 539] on icon "button" at bounding box center [626, 551] width 32 height 32
click at [645, 534] on button "button" at bounding box center [625, 551] width 117 height 67
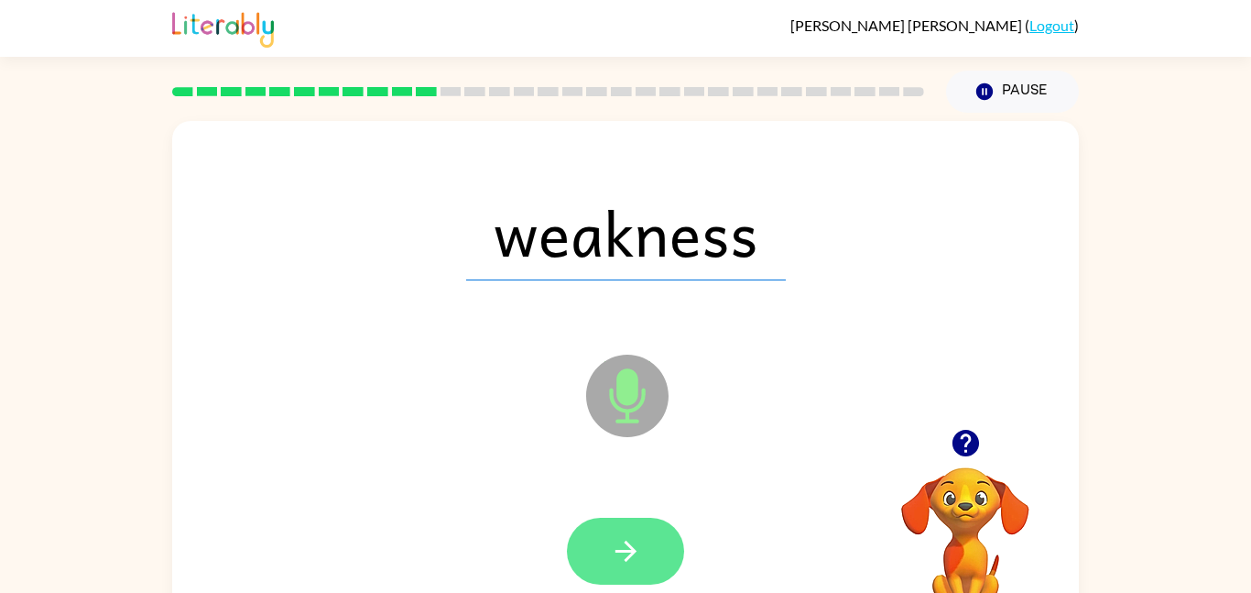
click at [652, 573] on button "button" at bounding box center [625, 551] width 117 height 67
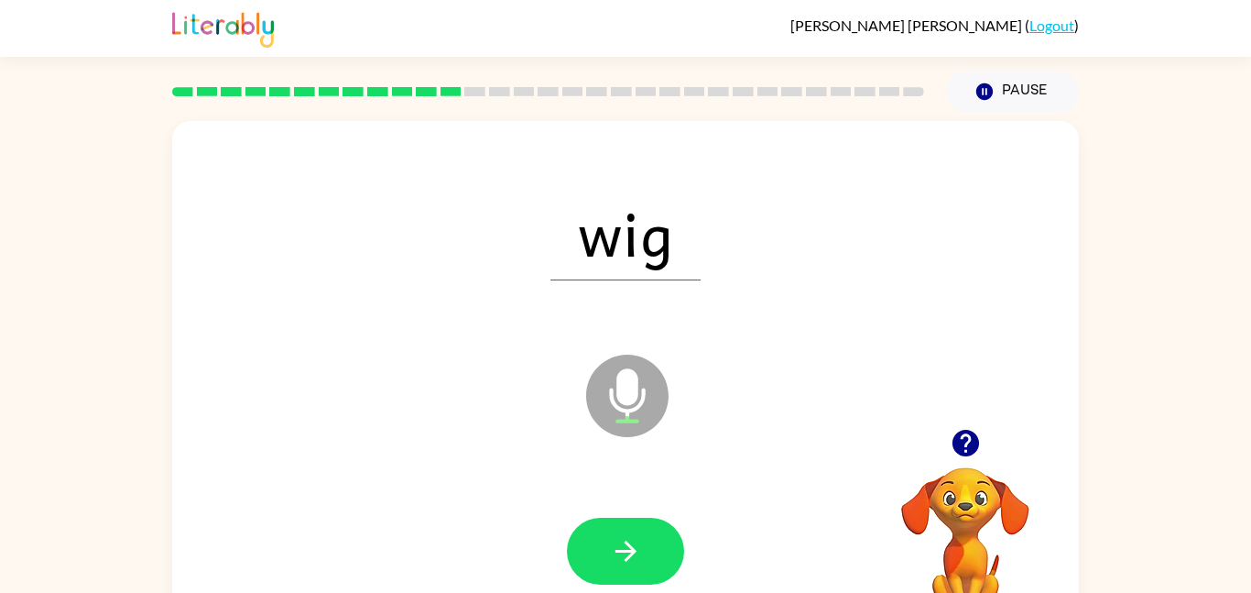
click at [652, 573] on button "button" at bounding box center [625, 551] width 117 height 67
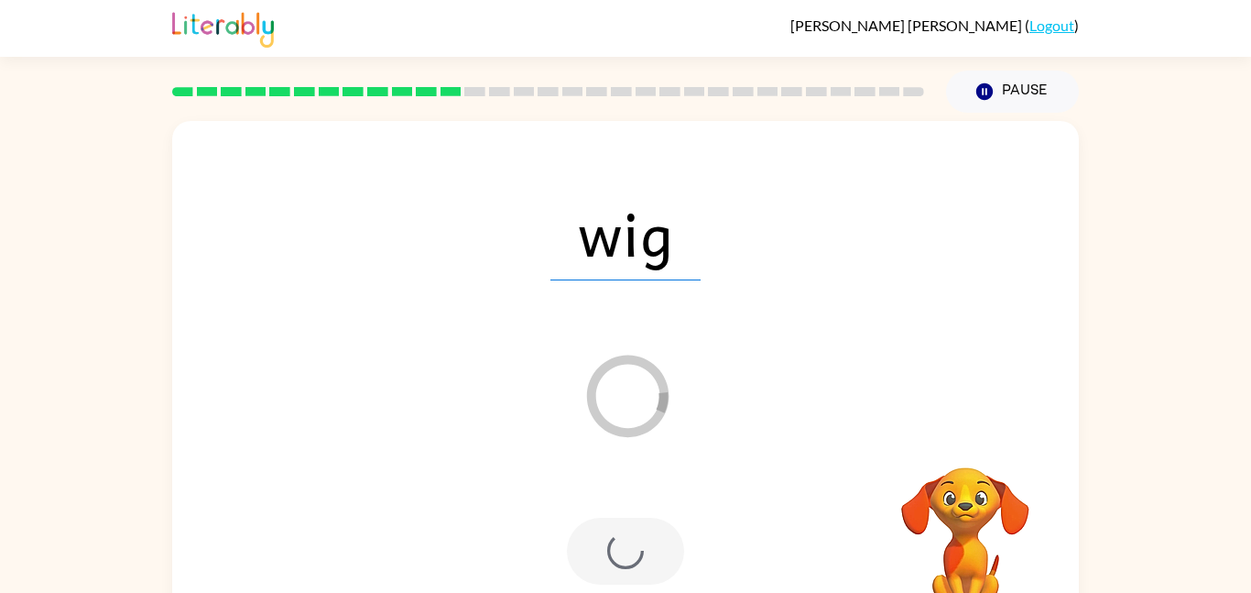
scroll to position [51, 0]
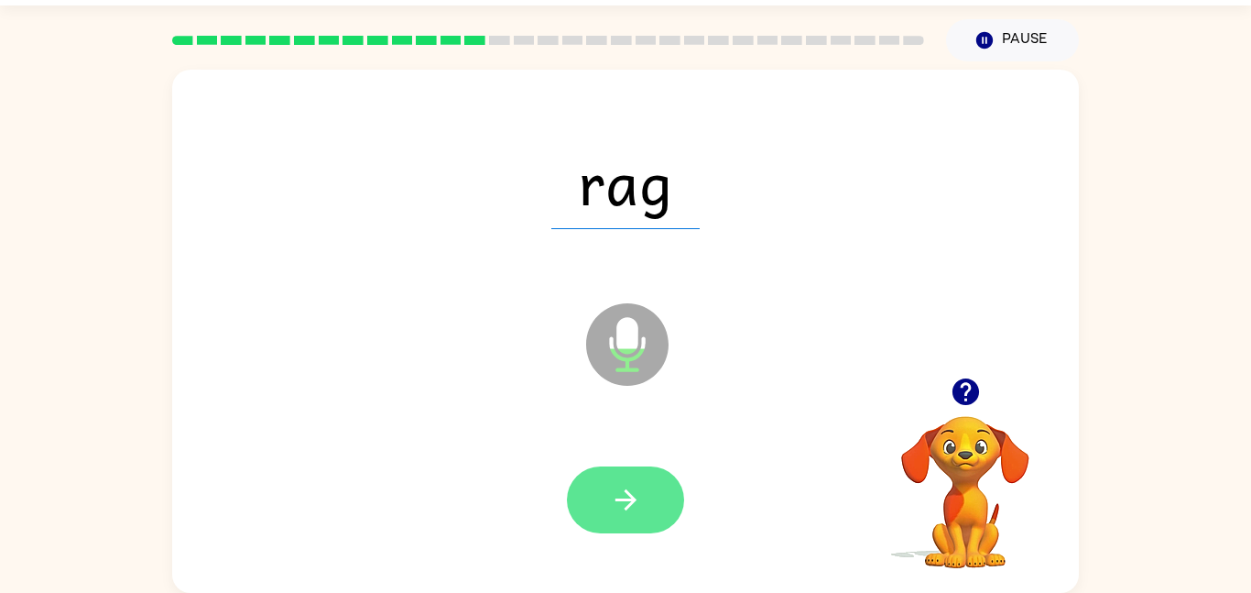
click at [631, 519] on button "button" at bounding box center [625, 499] width 117 height 67
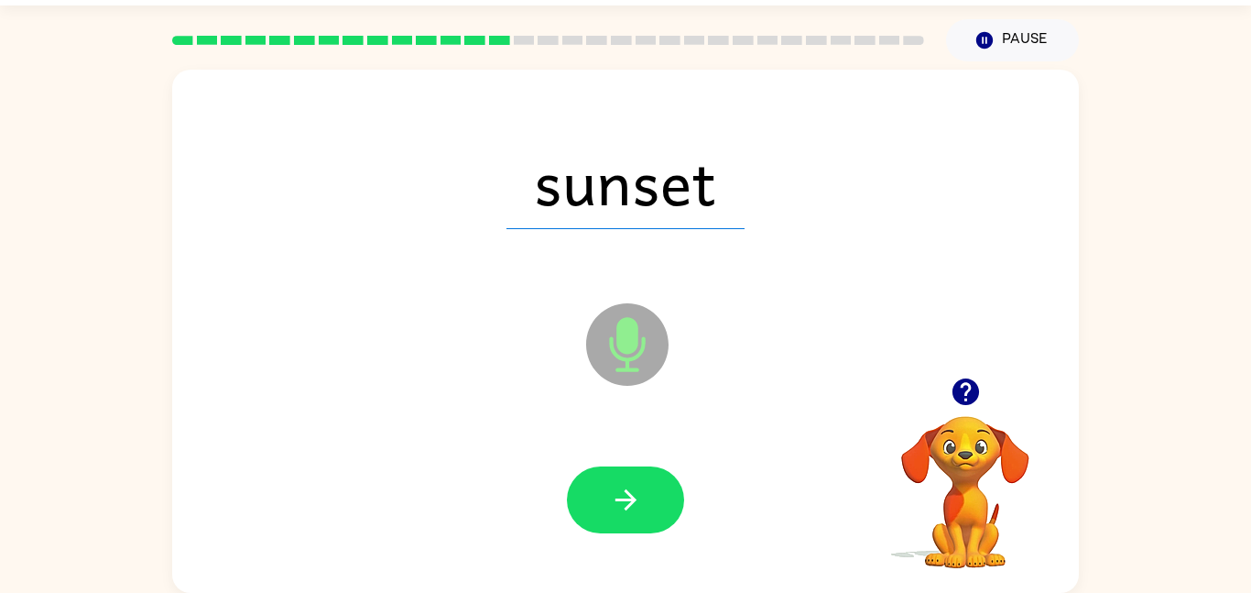
click at [631, 519] on button "button" at bounding box center [625, 499] width 117 height 67
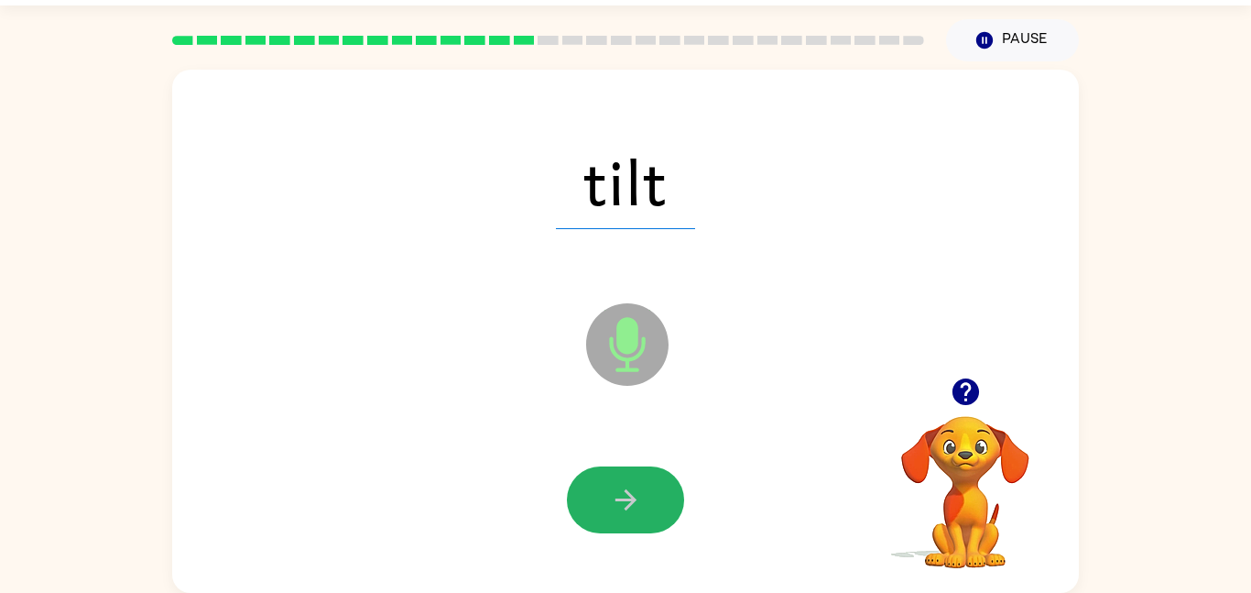
click at [631, 519] on button "button" at bounding box center [625, 499] width 117 height 67
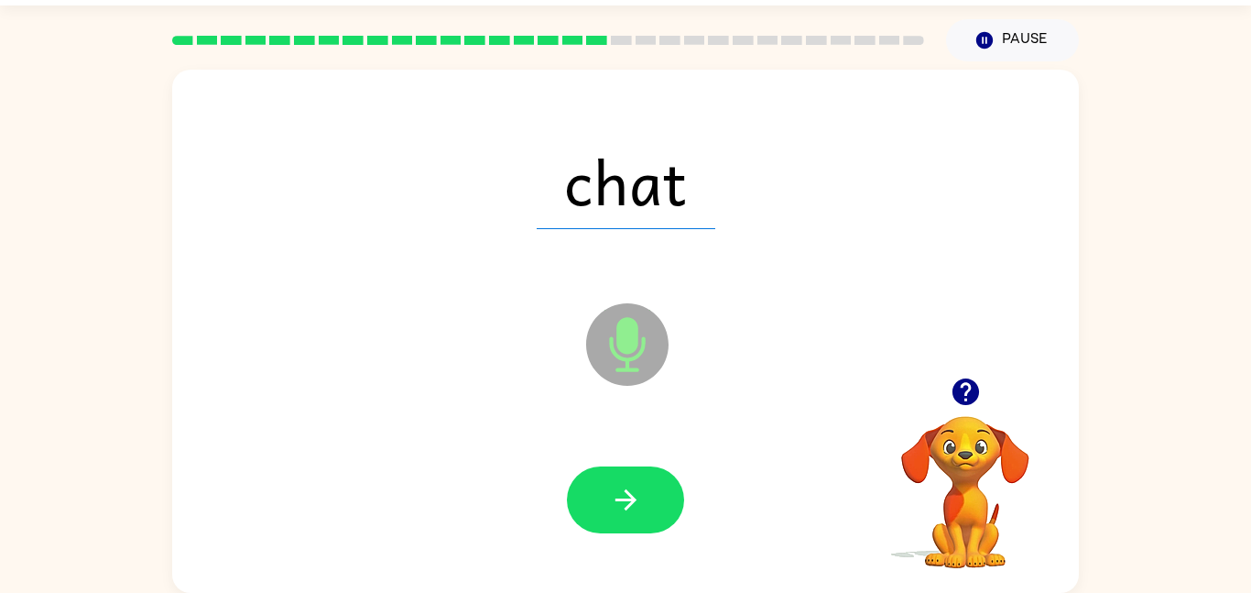
click at [631, 519] on button "button" at bounding box center [625, 499] width 117 height 67
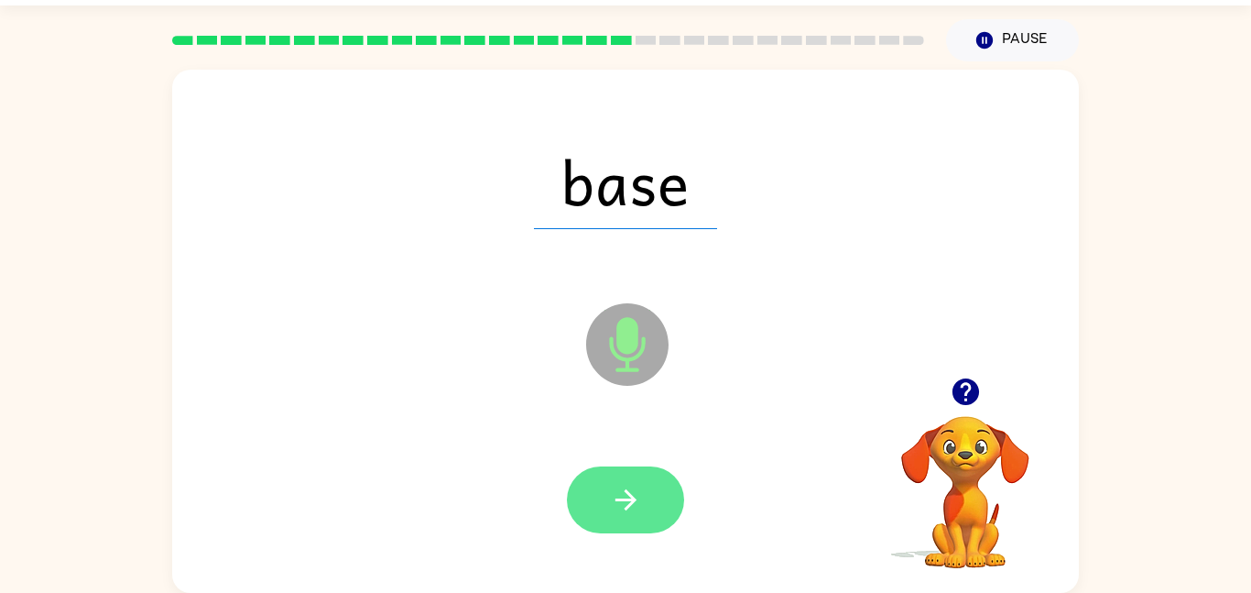
click at [633, 525] on button "button" at bounding box center [625, 499] width 117 height 67
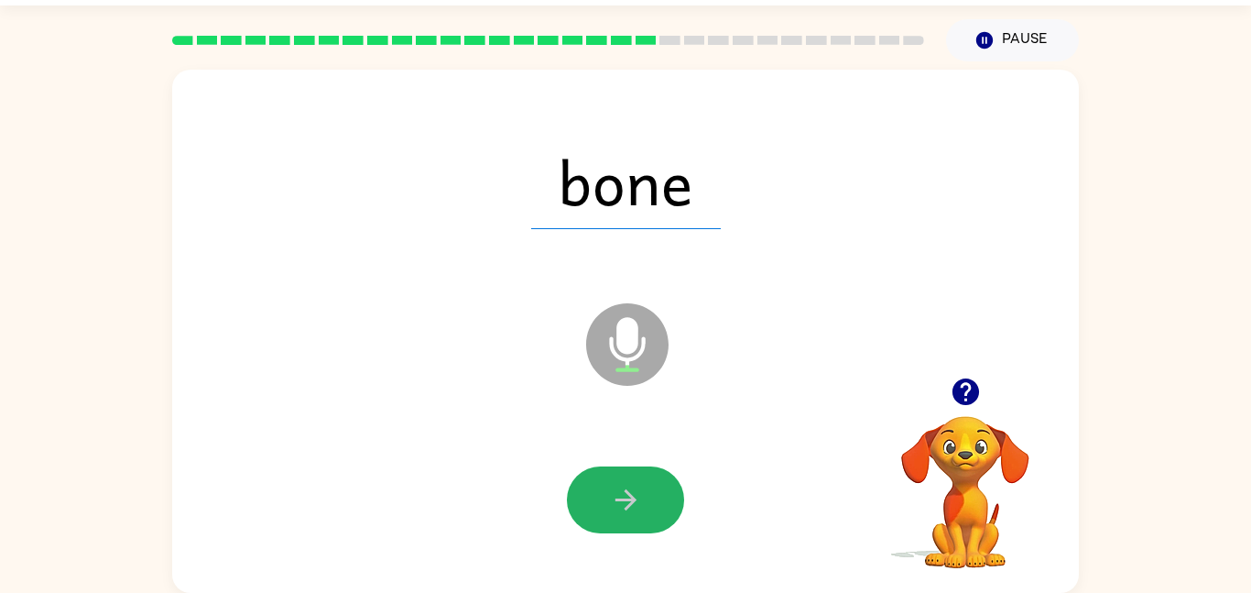
click at [633, 525] on button "button" at bounding box center [625, 499] width 117 height 67
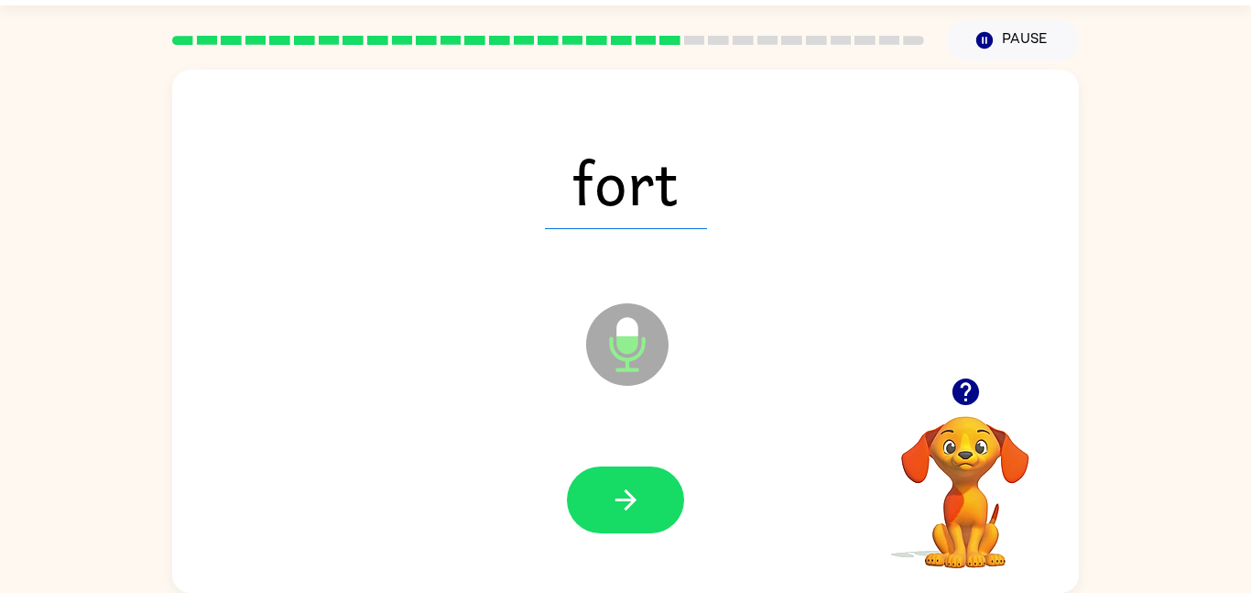
click at [633, 525] on button "button" at bounding box center [625, 499] width 117 height 67
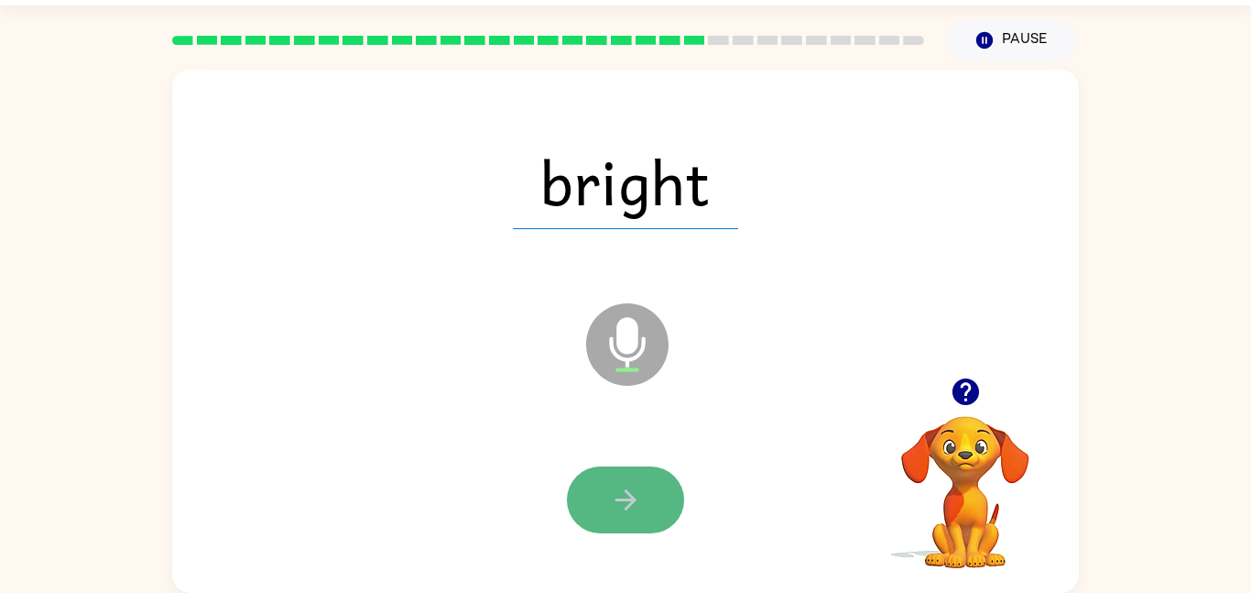
click at [628, 497] on icon "button" at bounding box center [626, 500] width 32 height 32
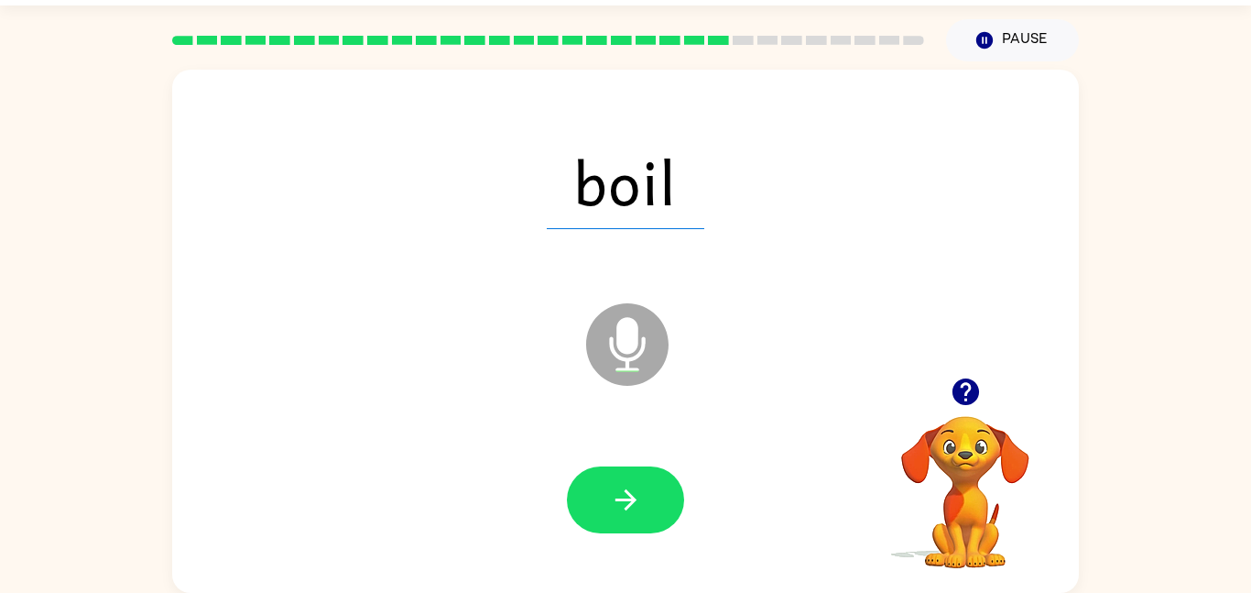
click at [626, 493] on icon "button" at bounding box center [626, 500] width 32 height 32
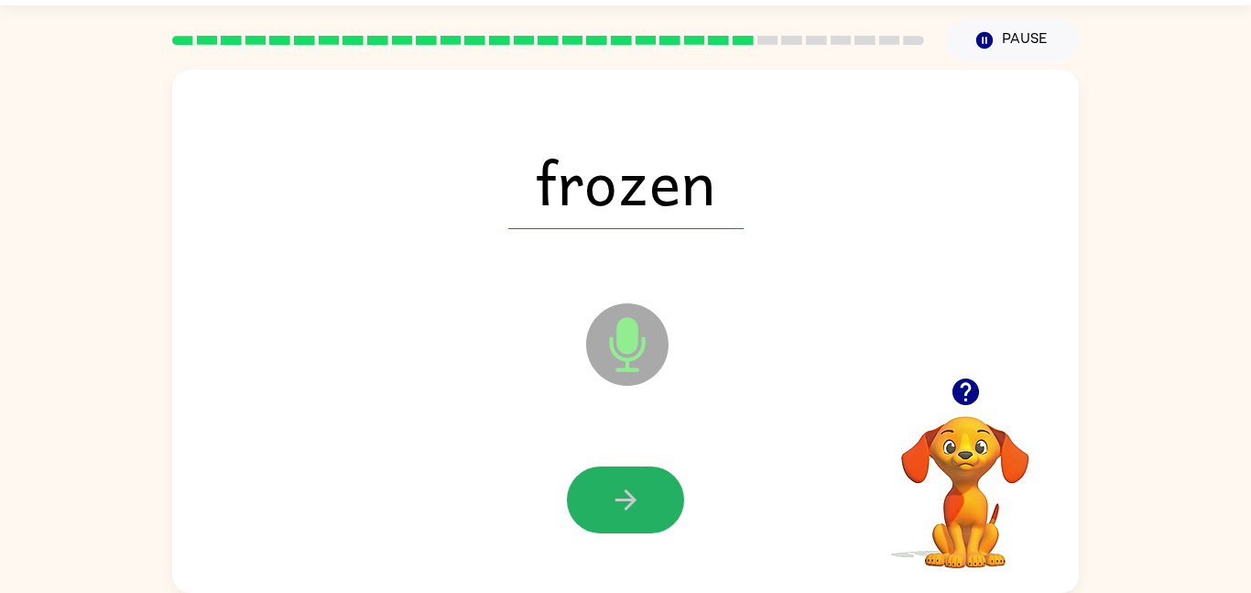
click at [626, 493] on icon "button" at bounding box center [626, 500] width 32 height 32
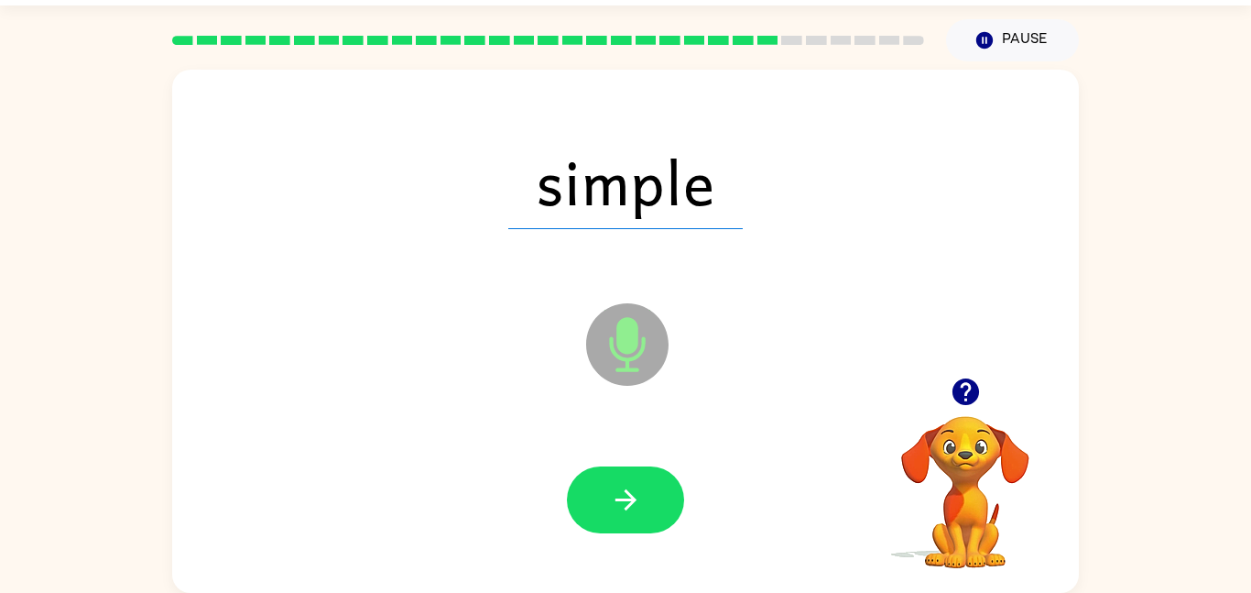
click at [623, 484] on icon "button" at bounding box center [626, 500] width 32 height 32
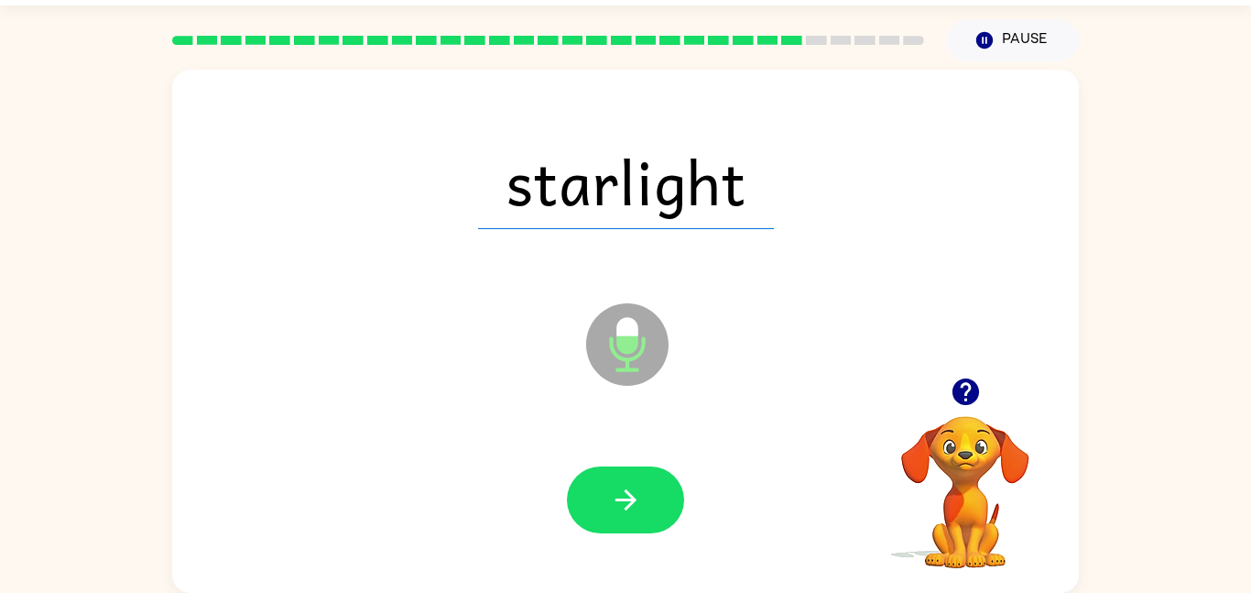
click at [623, 484] on icon "button" at bounding box center [626, 500] width 32 height 32
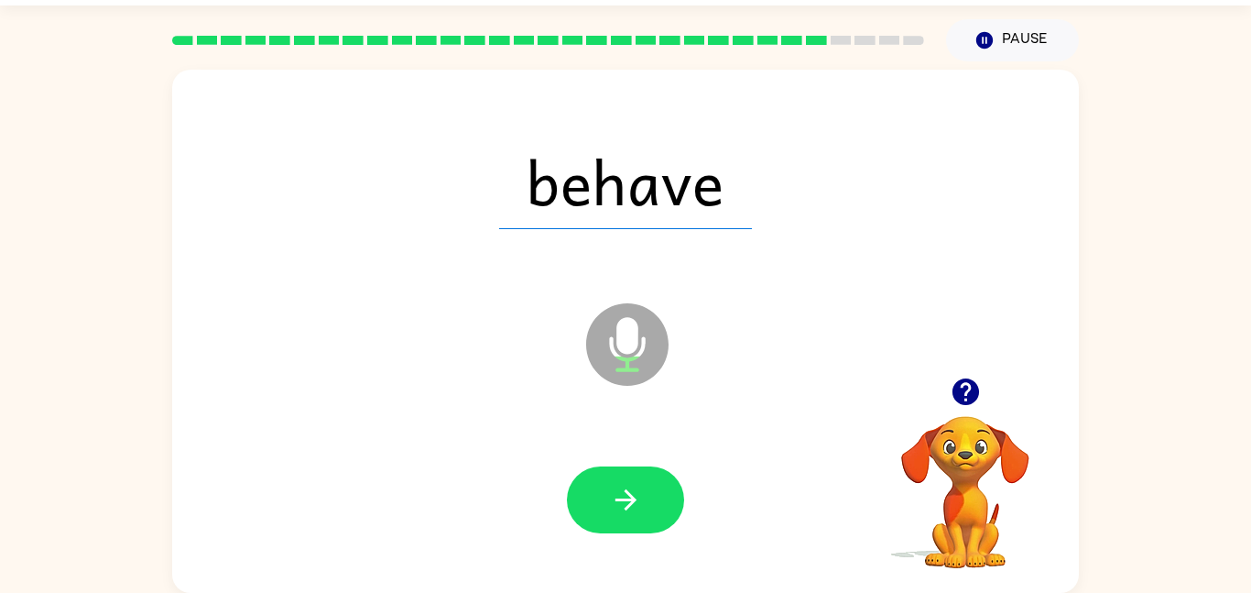
click at [623, 484] on icon "button" at bounding box center [626, 500] width 32 height 32
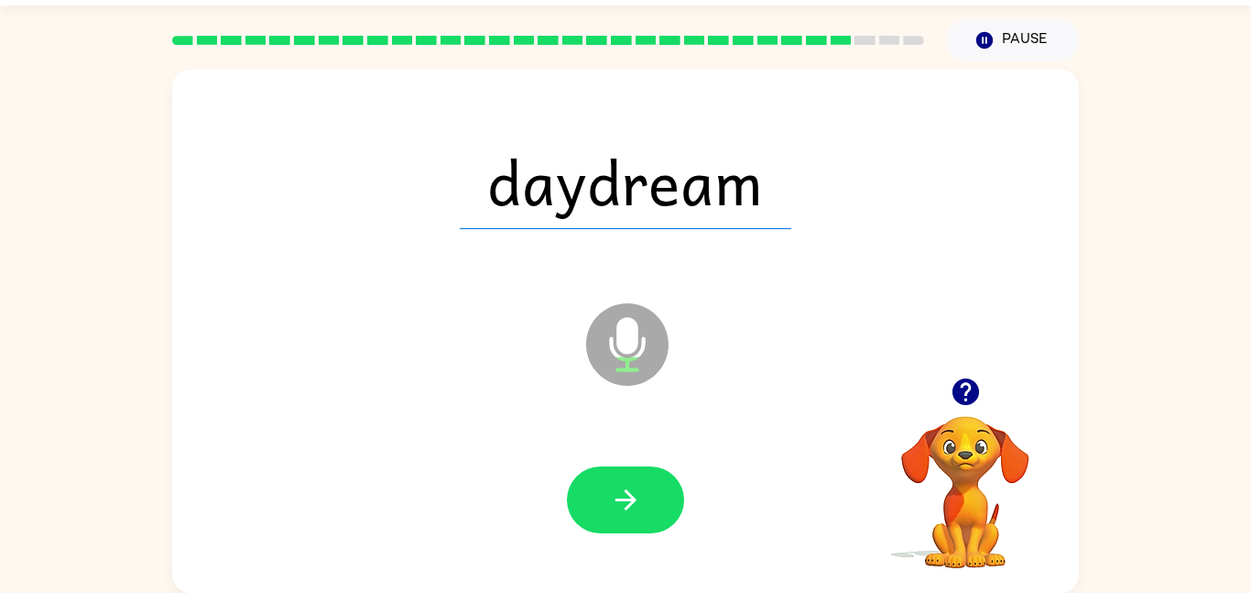
click at [623, 484] on icon "button" at bounding box center [626, 500] width 32 height 32
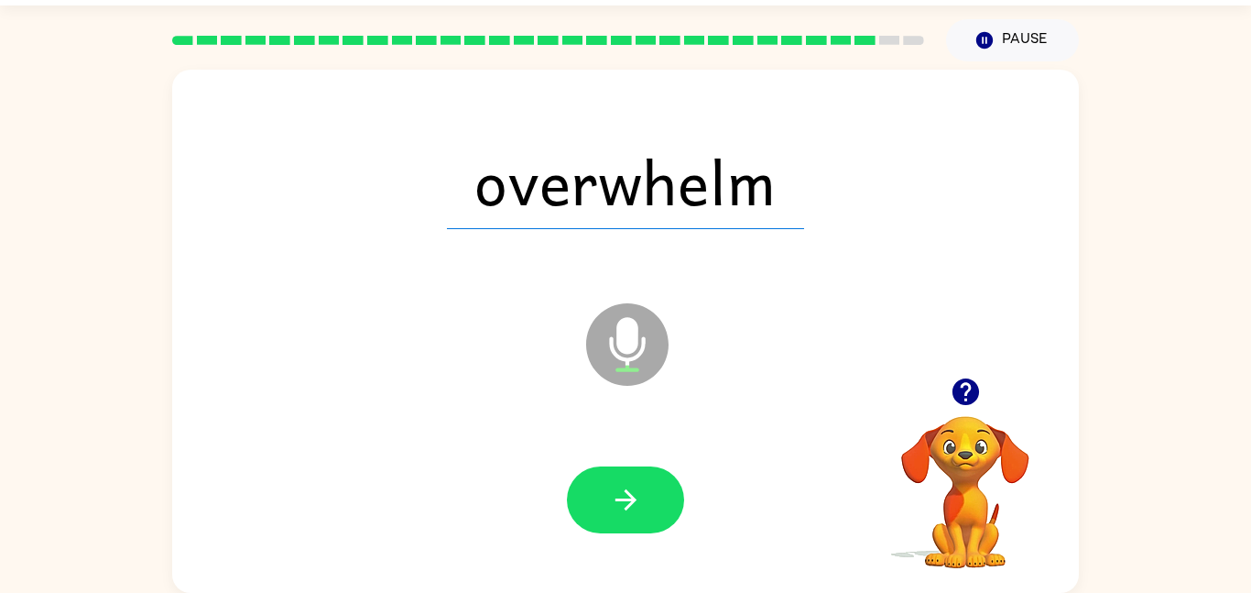
click at [623, 484] on icon "button" at bounding box center [626, 500] width 32 height 32
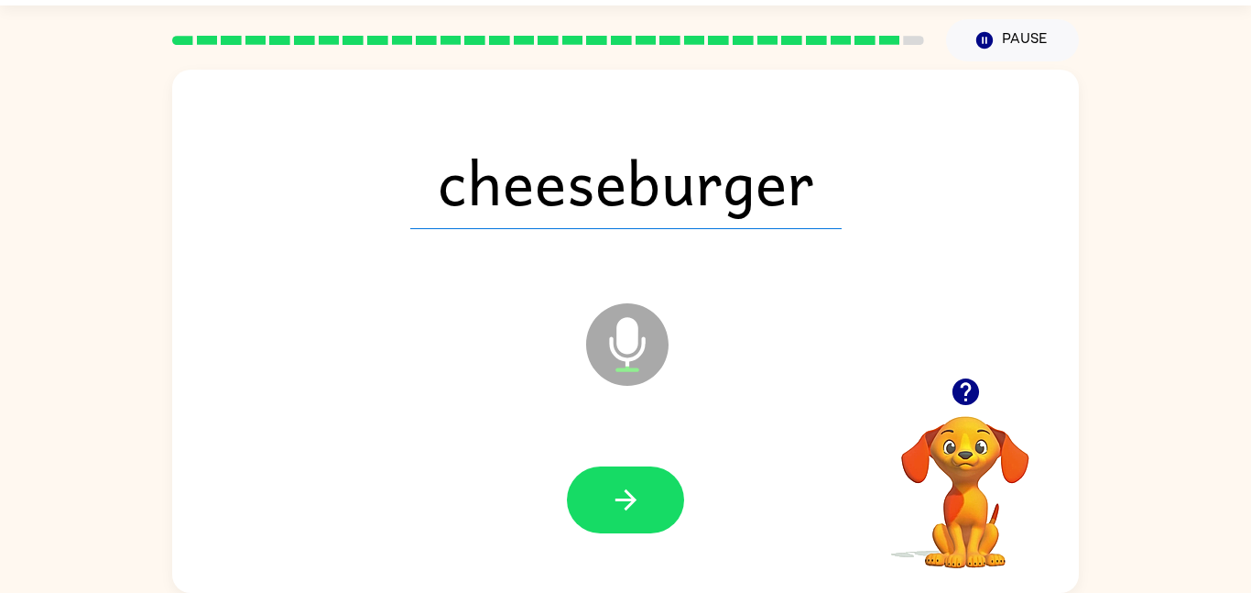
click at [623, 484] on icon "button" at bounding box center [626, 500] width 32 height 32
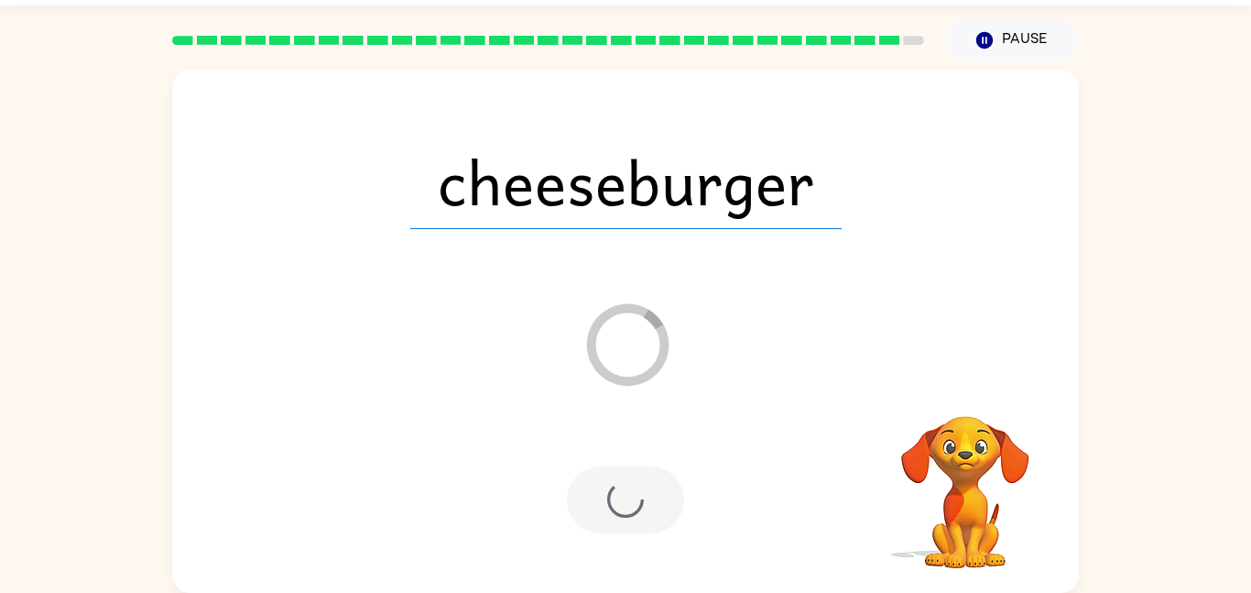
scroll to position [18, 0]
